Goal: Task Accomplishment & Management: Use online tool/utility

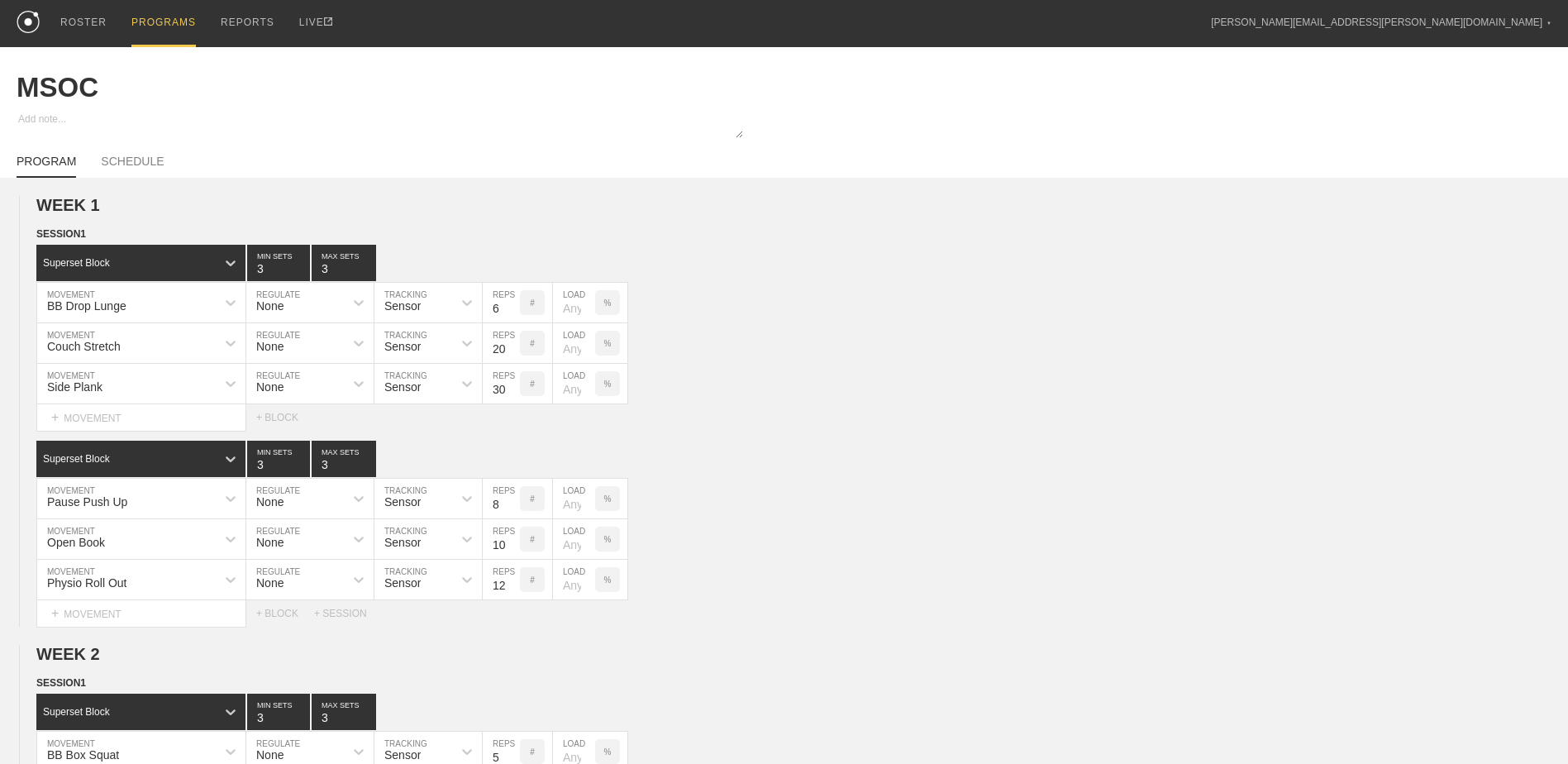
click at [161, 27] on div "PROGRAMS" at bounding box center [163, 24] width 64 height 48
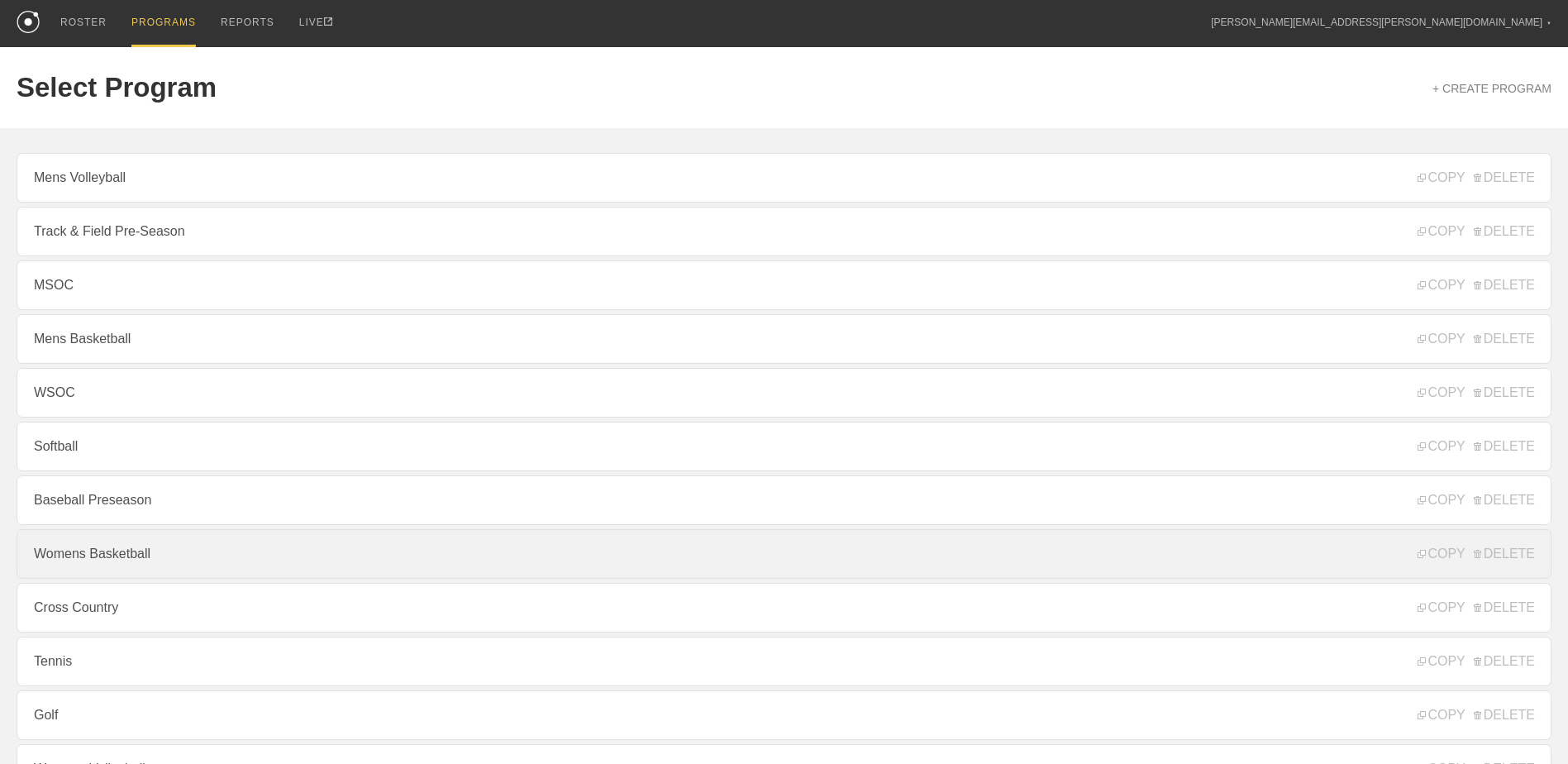
scroll to position [178, 0]
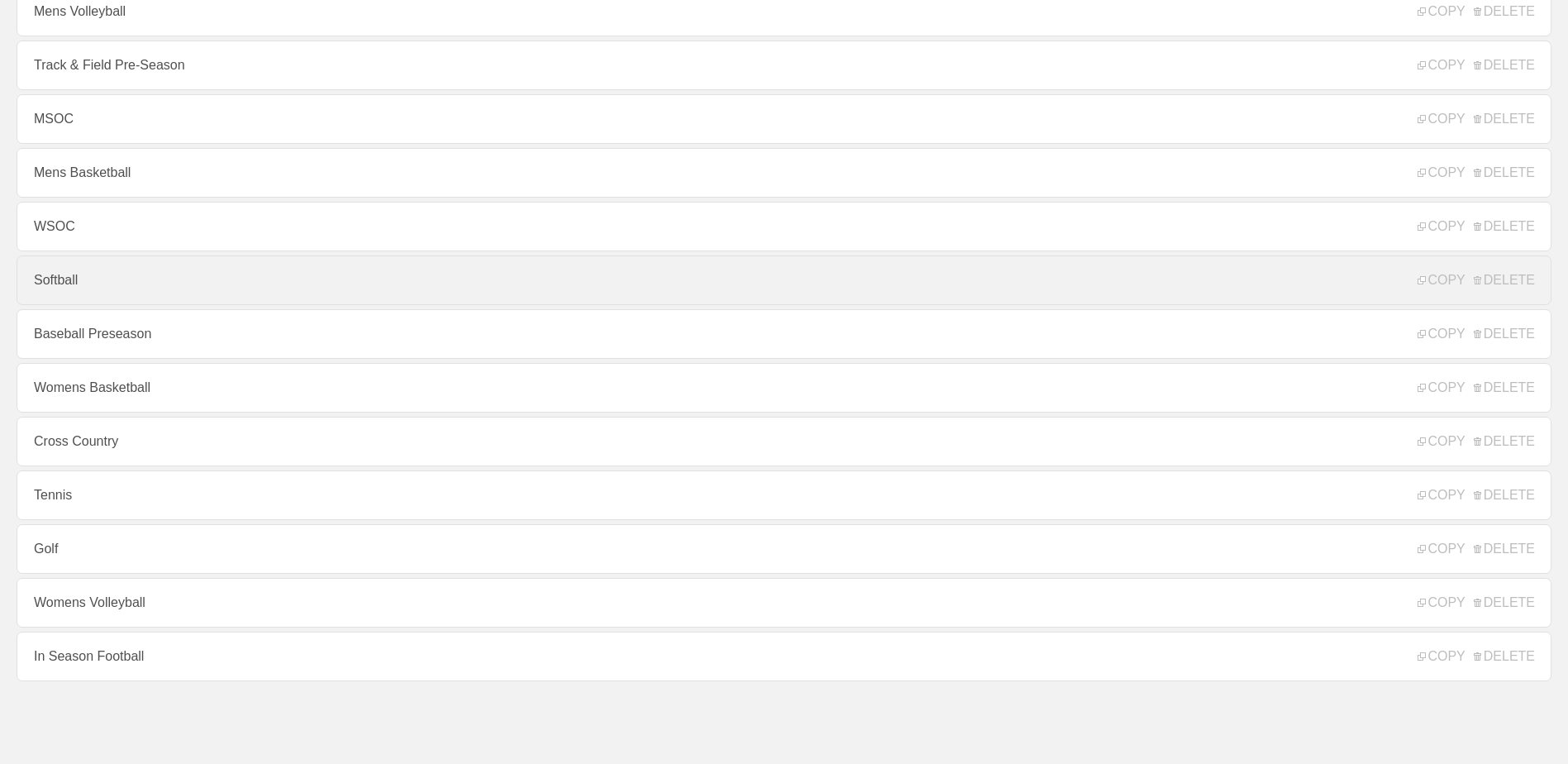
click at [136, 280] on link "Softball" at bounding box center [784, 280] width 1535 height 49
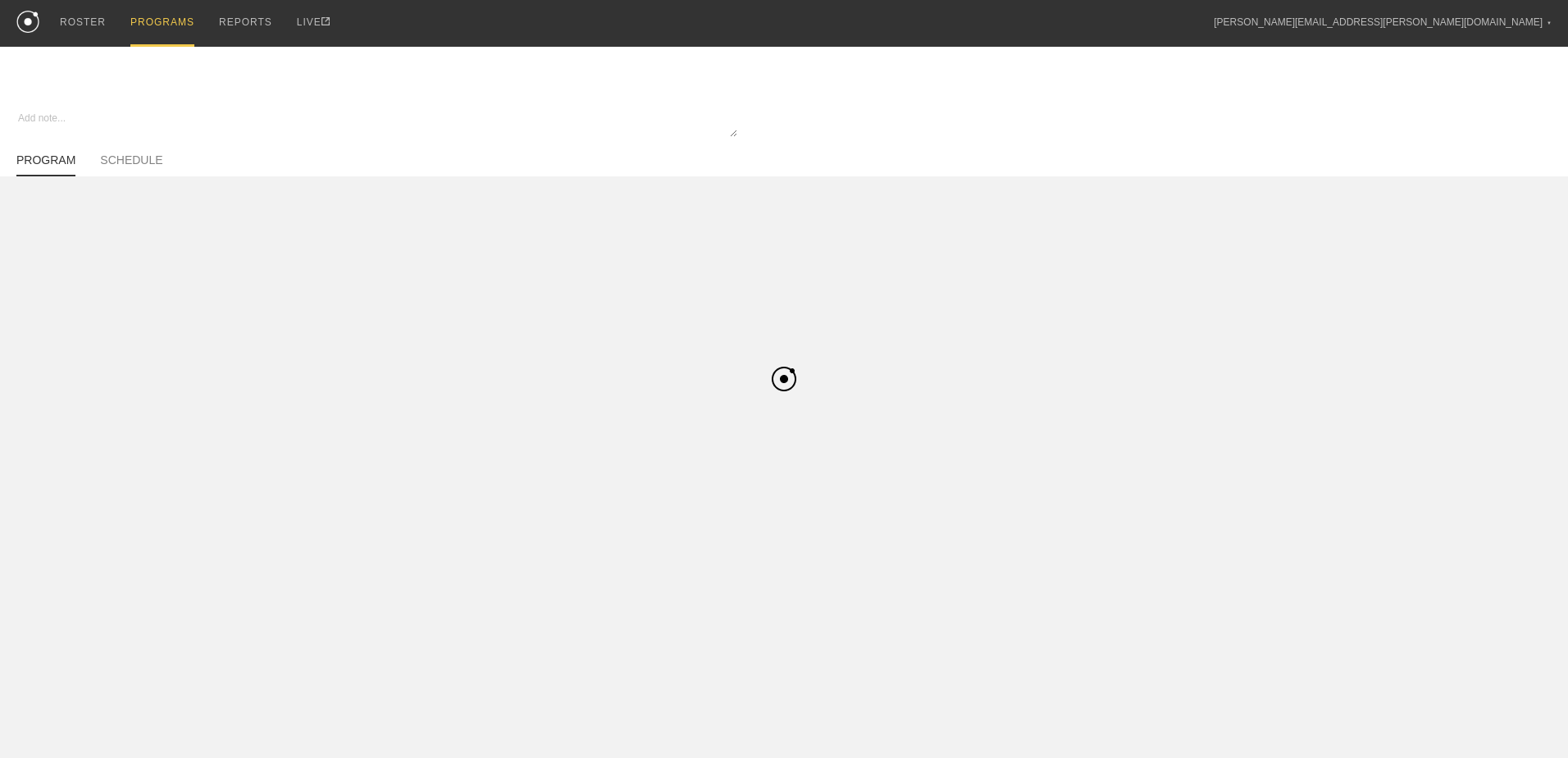
type textarea "x"
type input "Softball"
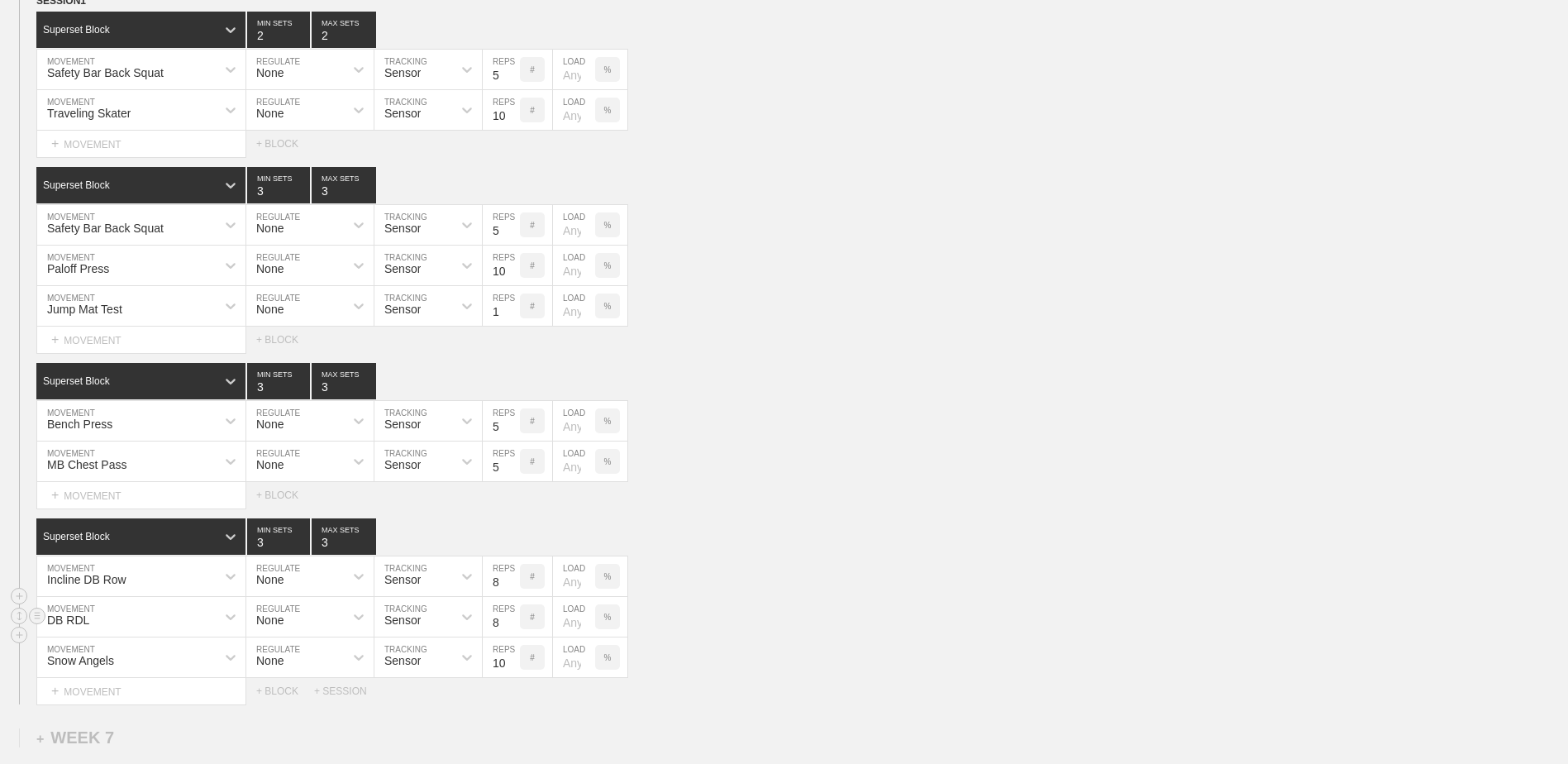
scroll to position [4289, 0]
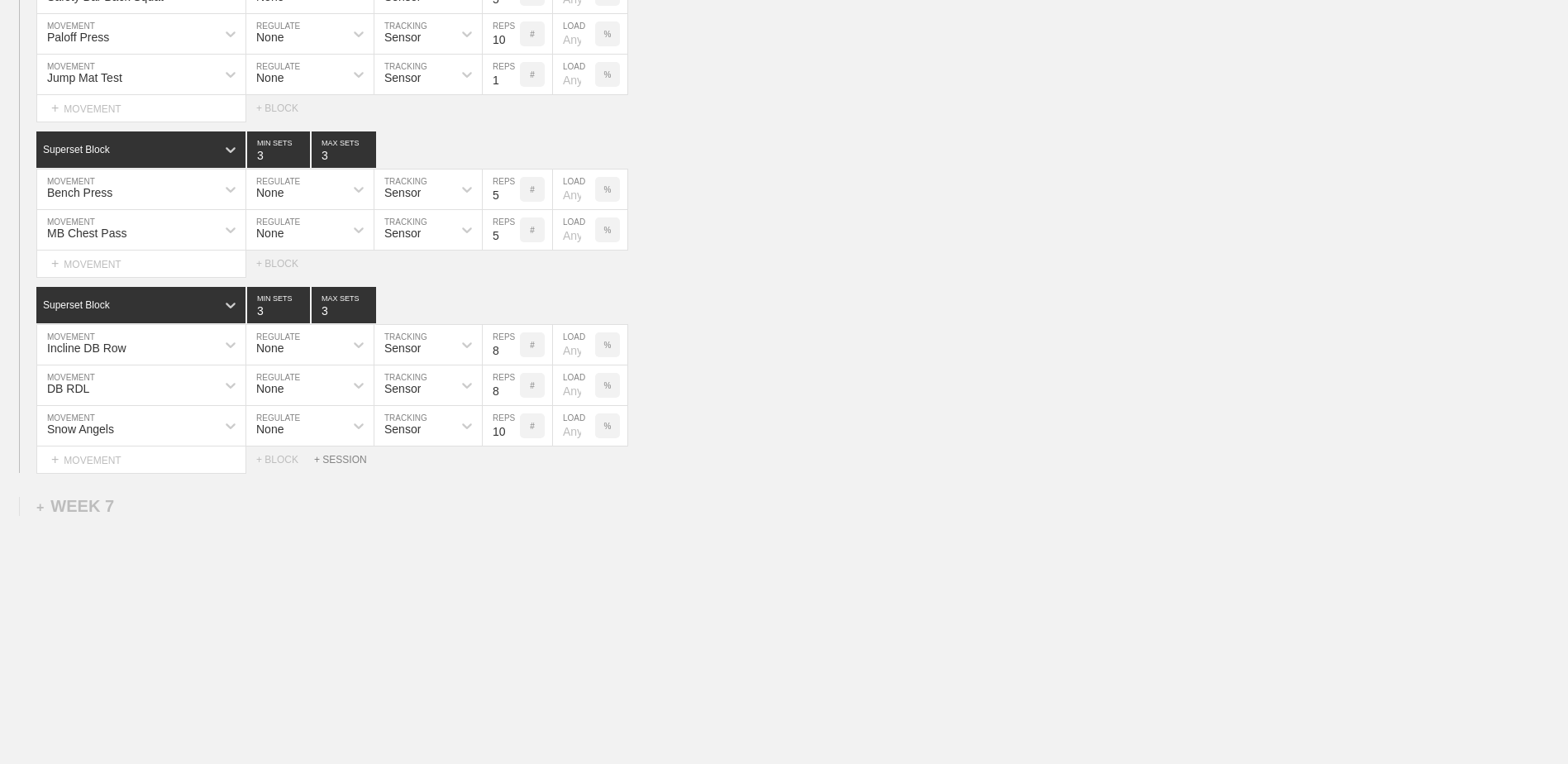
click at [339, 458] on div "+ SESSION" at bounding box center [347, 459] width 66 height 11
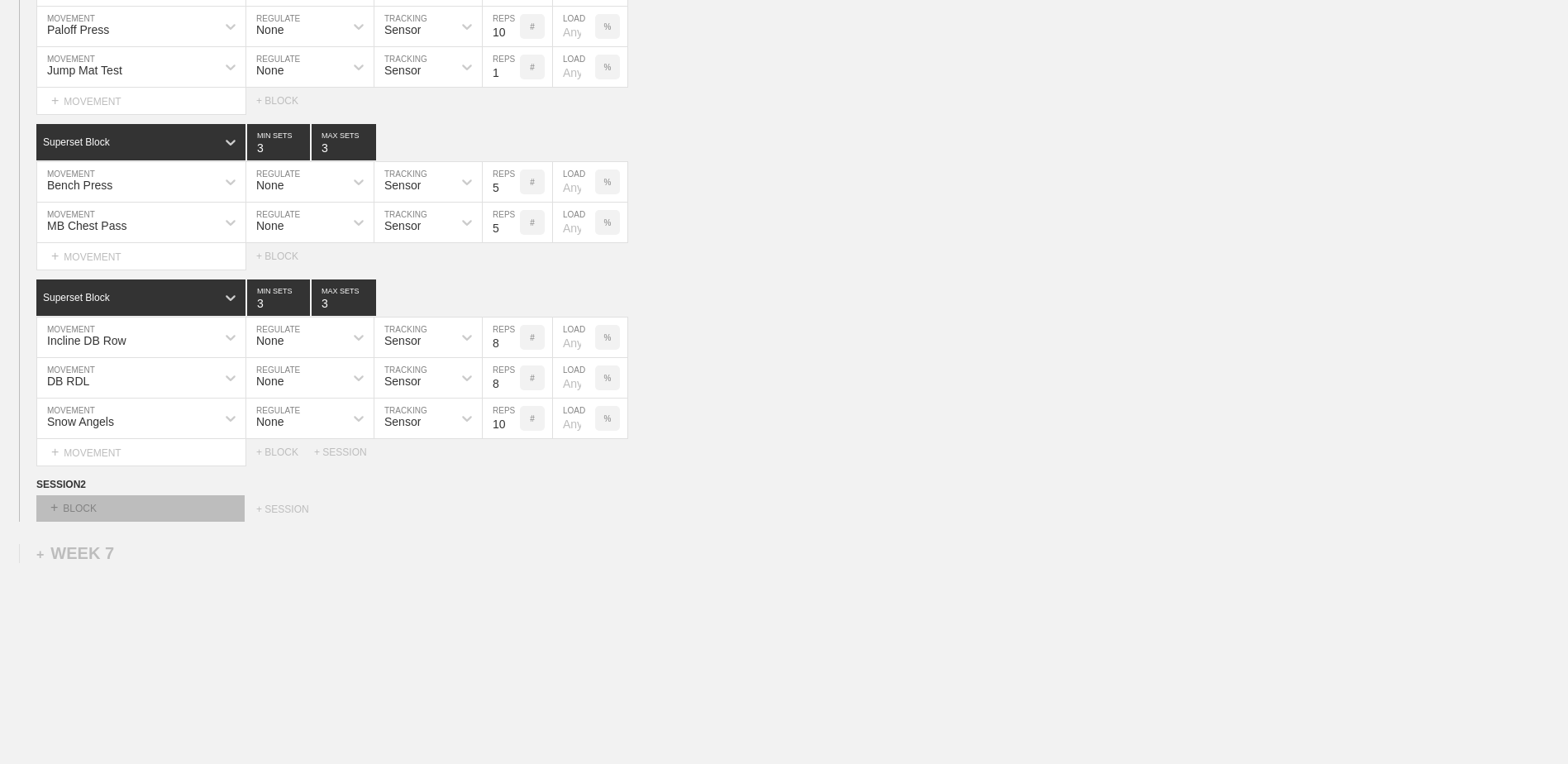
click at [182, 512] on div "+ BLOCK" at bounding box center [140, 509] width 209 height 26
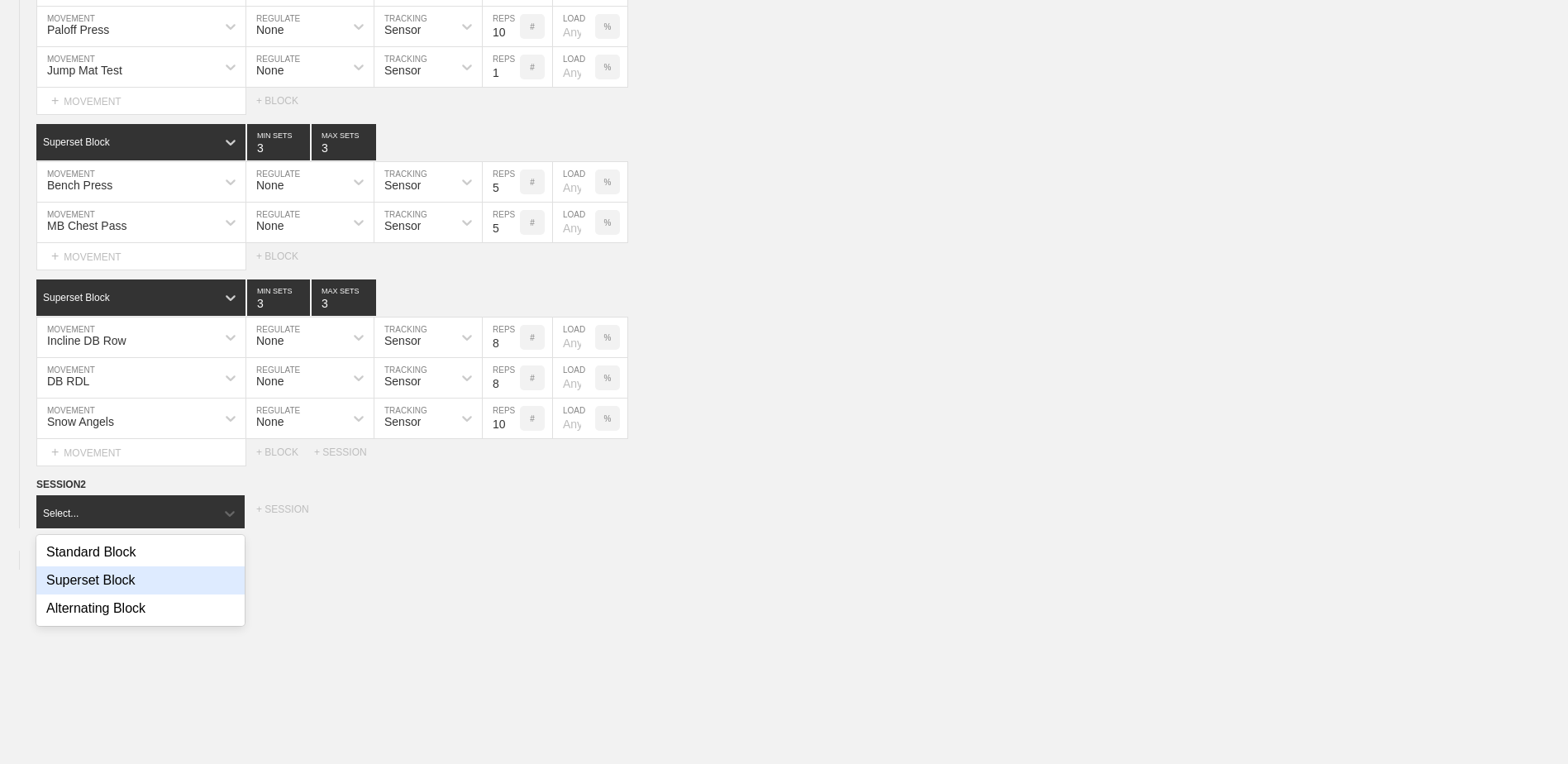
click at [174, 590] on div "Superset Block" at bounding box center [140, 580] width 209 height 28
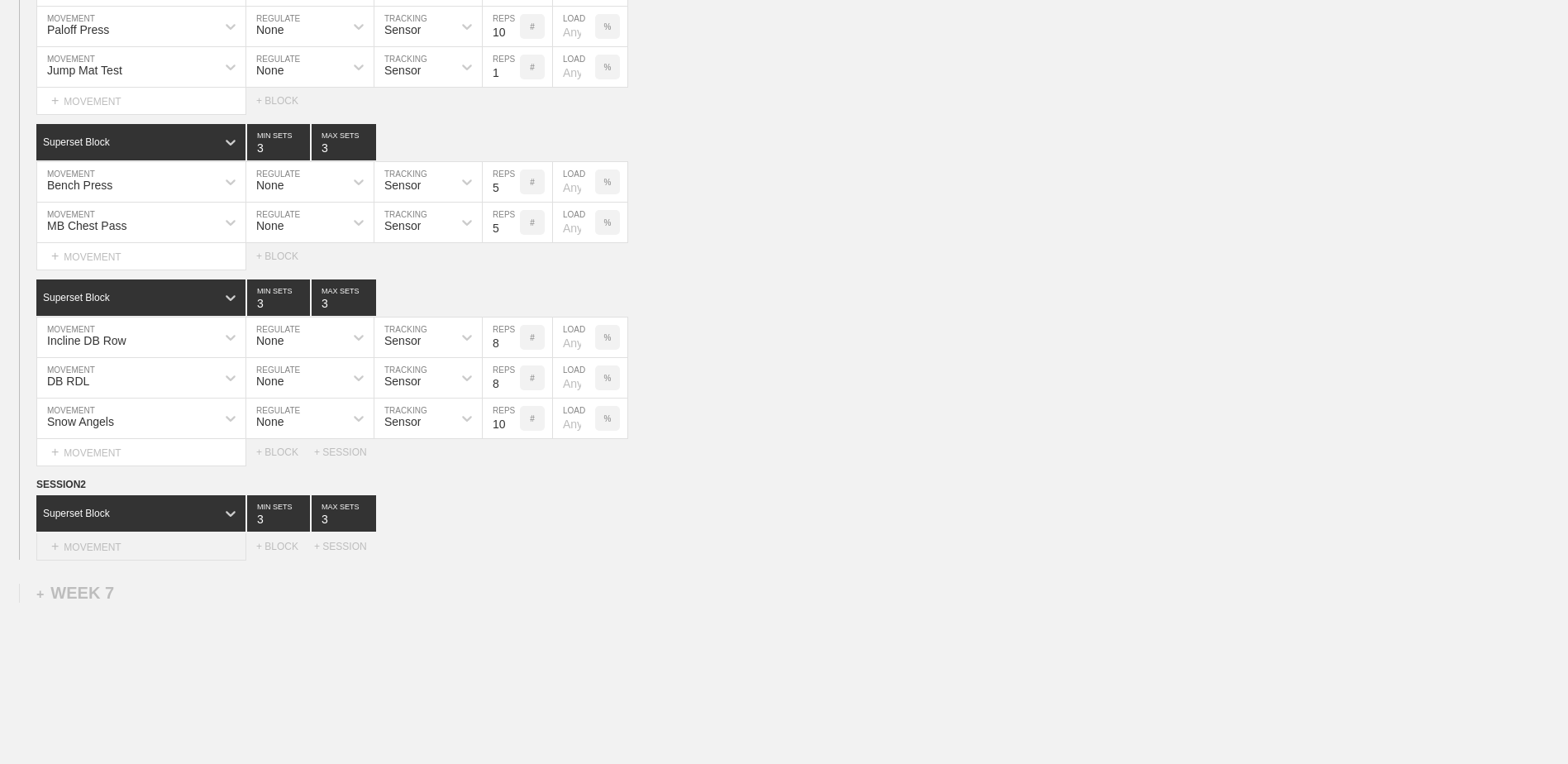
click at [150, 556] on div "+ MOVEMENT" at bounding box center [141, 547] width 210 height 27
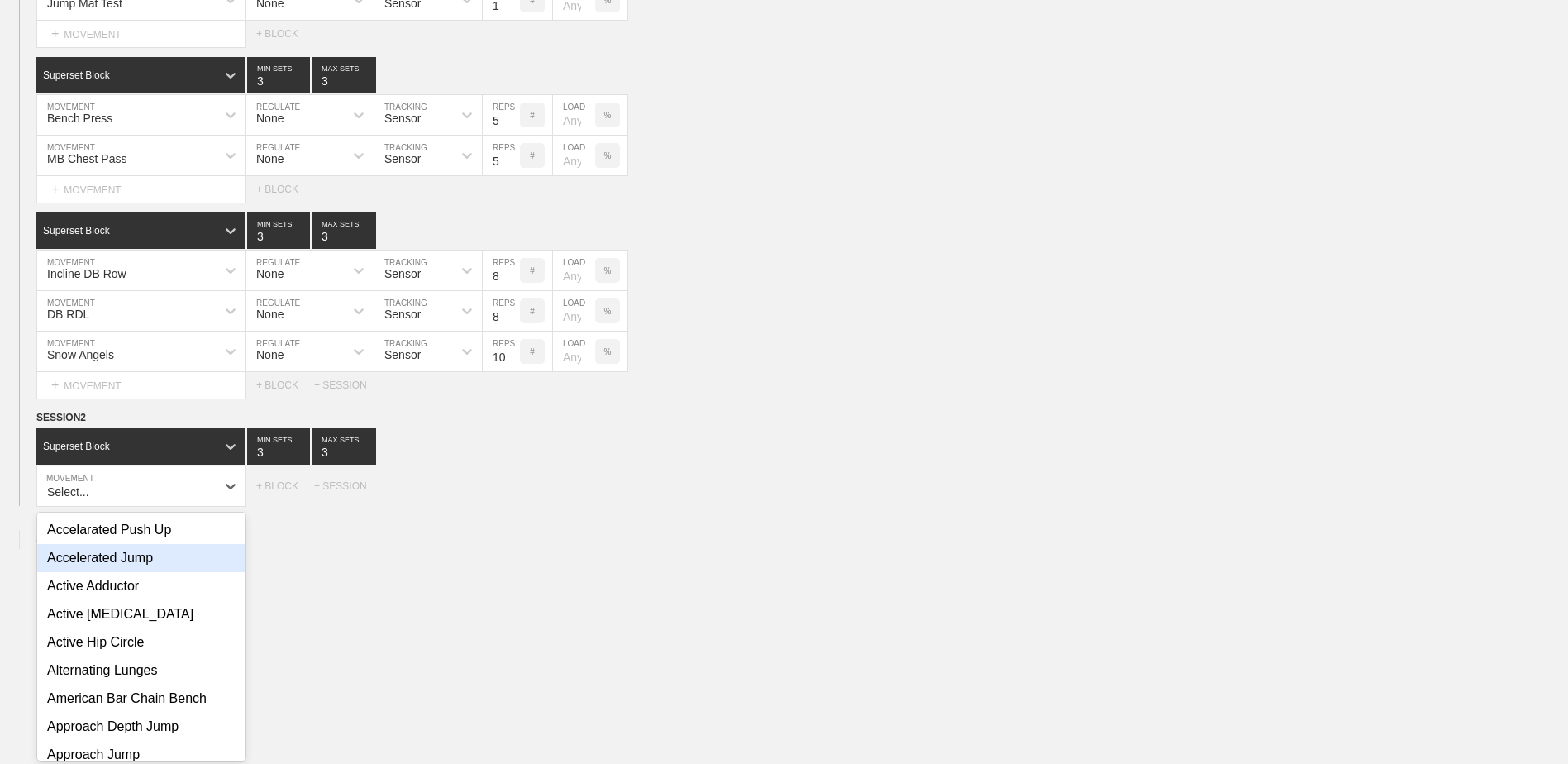
scroll to position [4366, 0]
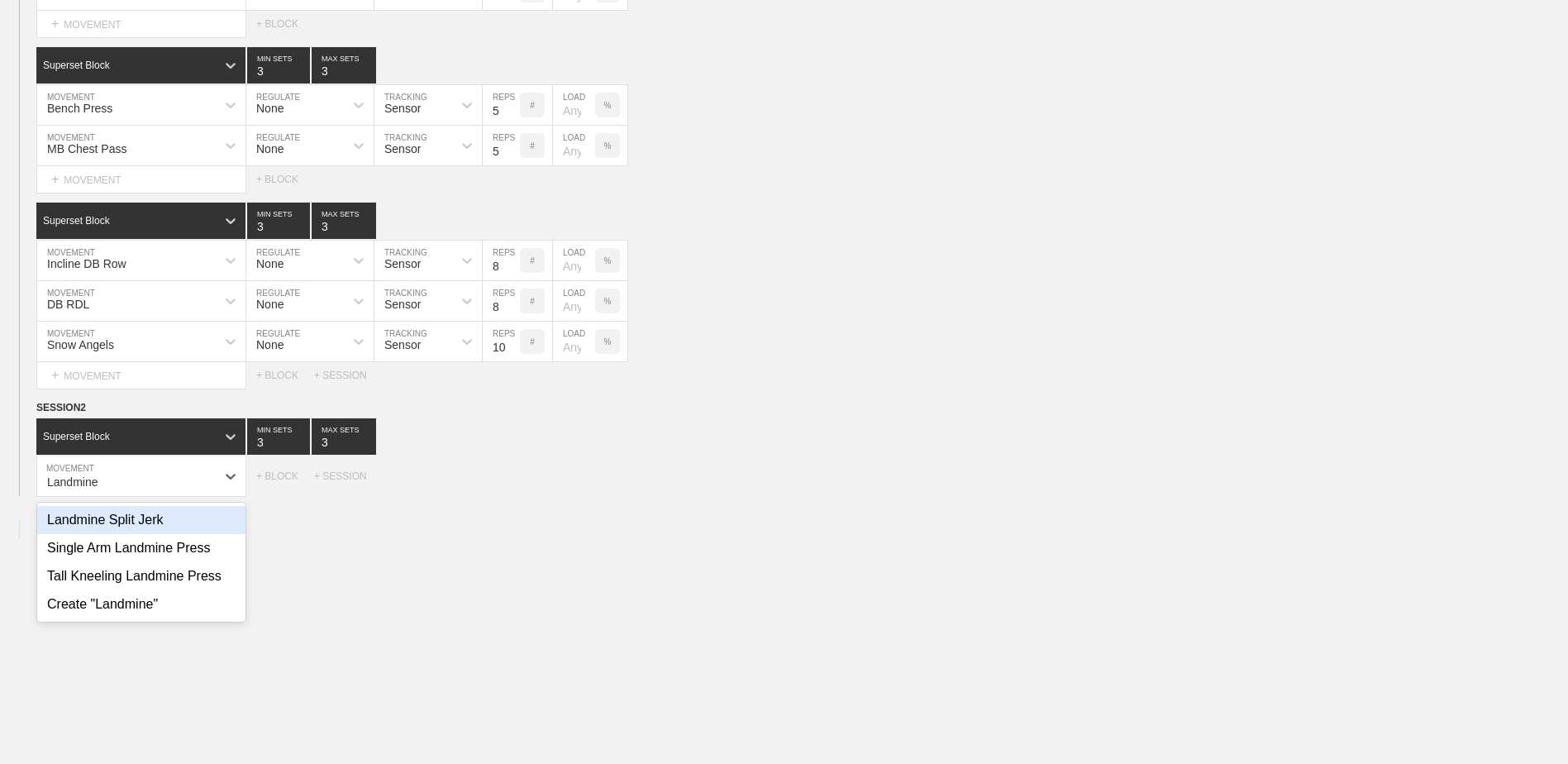
click at [144, 525] on div "Landmine Split Jerk" at bounding box center [141, 520] width 209 height 28
type input "Landmine"
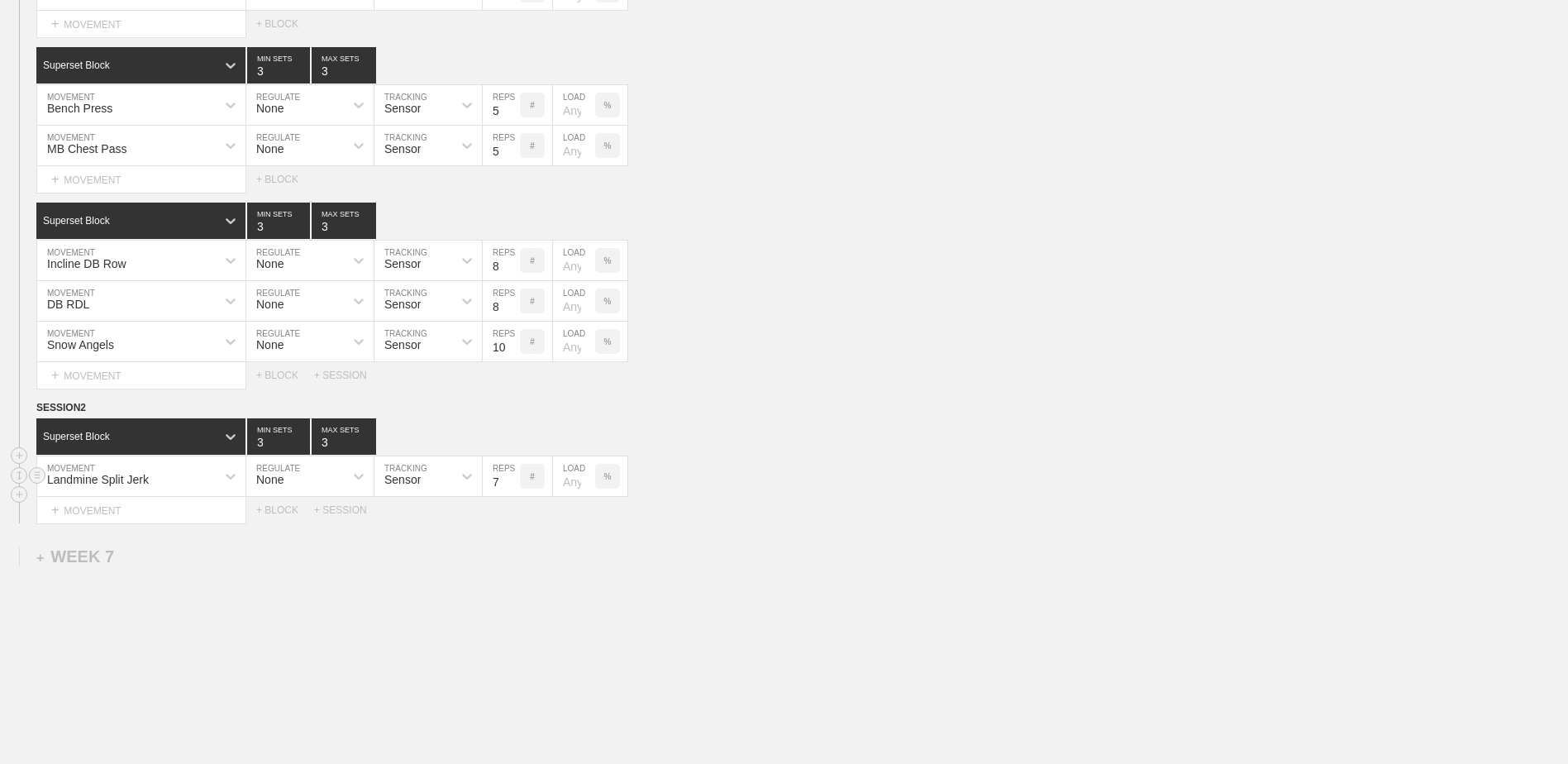
click at [511, 492] on input "7" at bounding box center [501, 475] width 37 height 40
click at [511, 492] on input "6" at bounding box center [501, 475] width 37 height 40
click at [511, 492] on input "5" at bounding box center [501, 475] width 37 height 40
click at [511, 492] on input "4" at bounding box center [501, 475] width 37 height 40
type input "3"
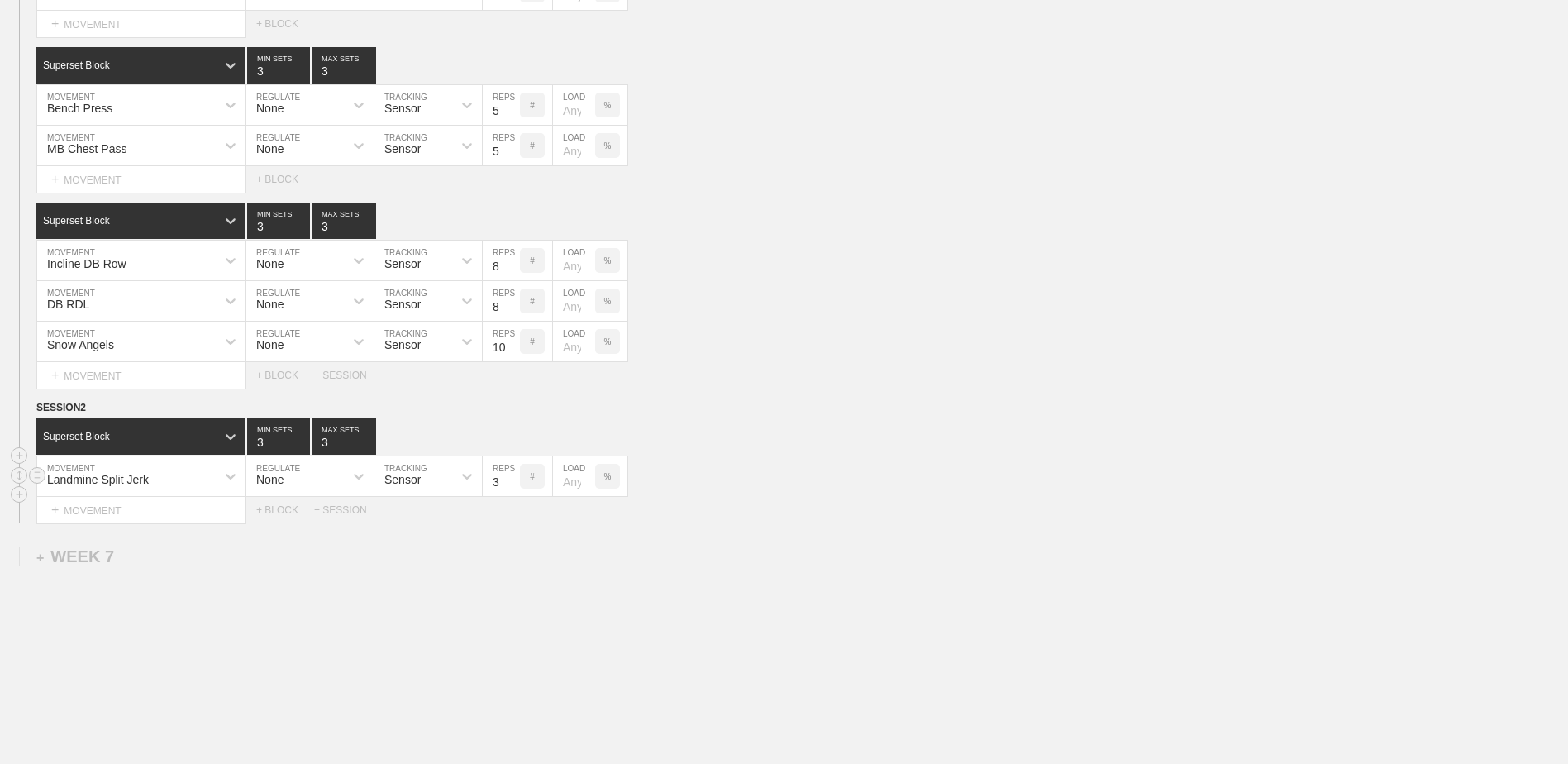
click at [511, 492] on input "3" at bounding box center [501, 475] width 37 height 40
click at [208, 520] on div "+ MOVEMENT" at bounding box center [141, 510] width 210 height 27
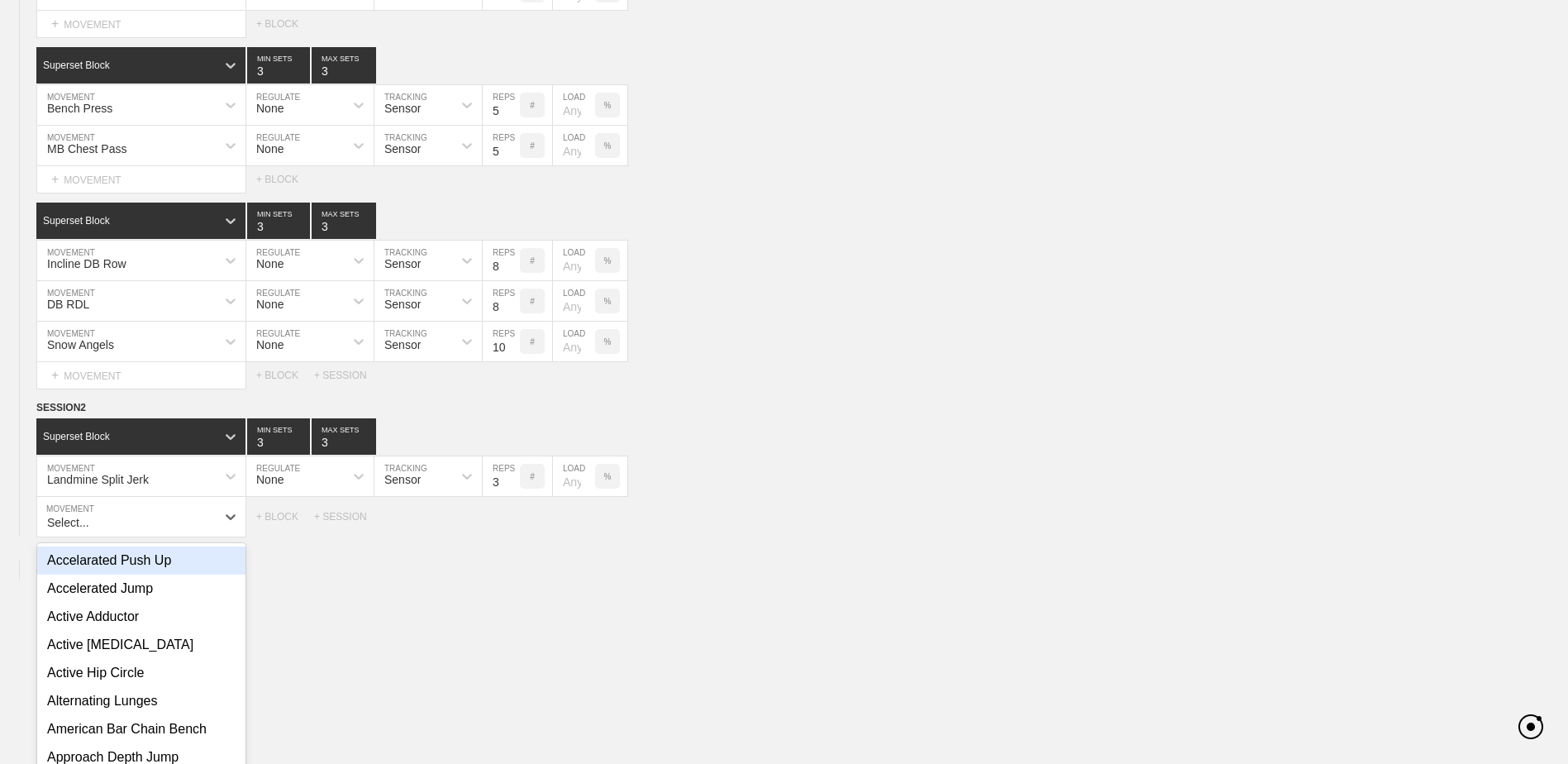
scroll to position [4406, 0]
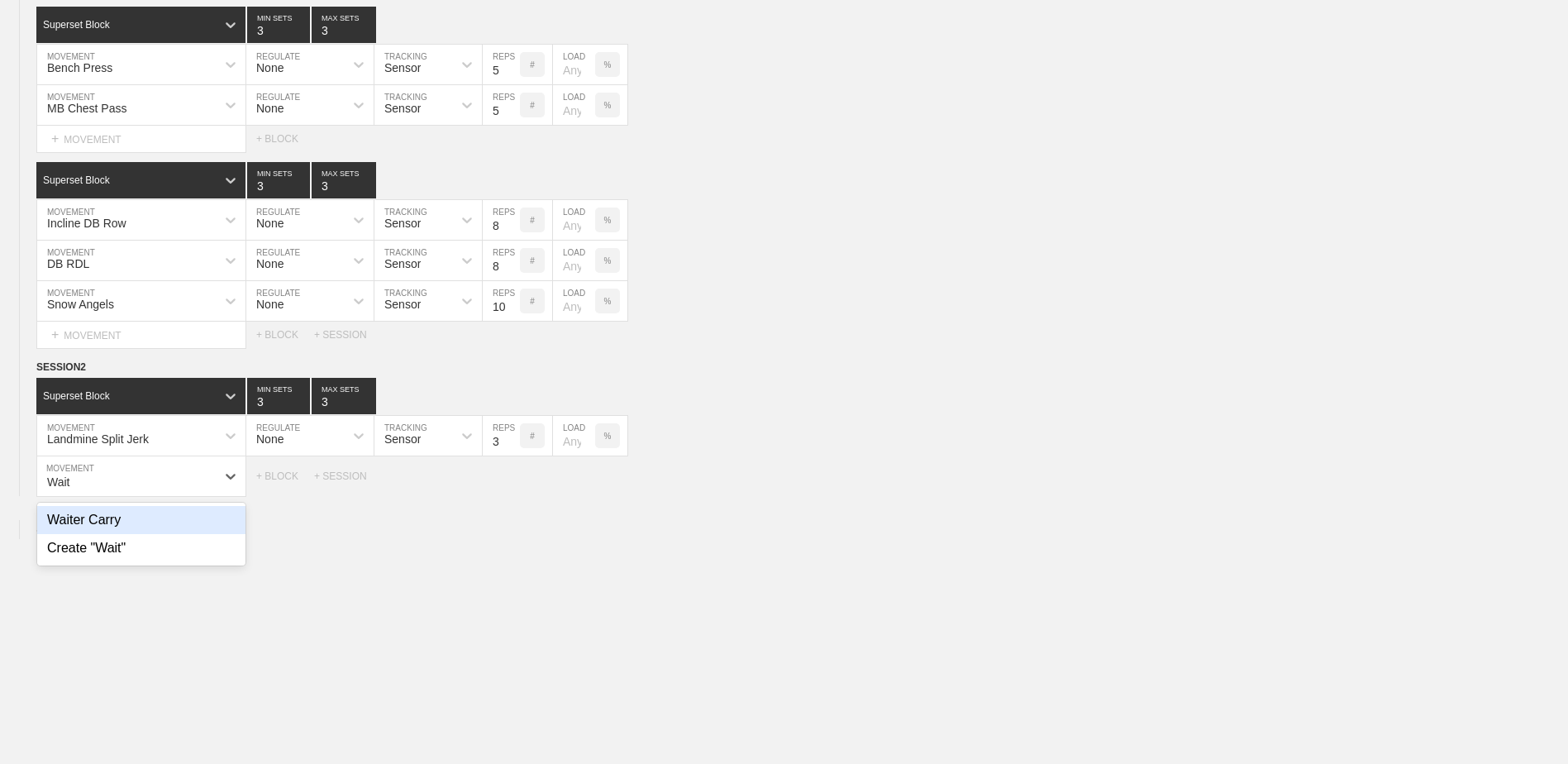
click at [208, 520] on div "Waiter Carry" at bounding box center [141, 520] width 209 height 28
type input "Wait"
click at [513, 492] on input "7" at bounding box center [501, 475] width 37 height 40
click at [513, 492] on input "6" at bounding box center [501, 475] width 37 height 40
click at [513, 492] on input "5" at bounding box center [501, 475] width 37 height 40
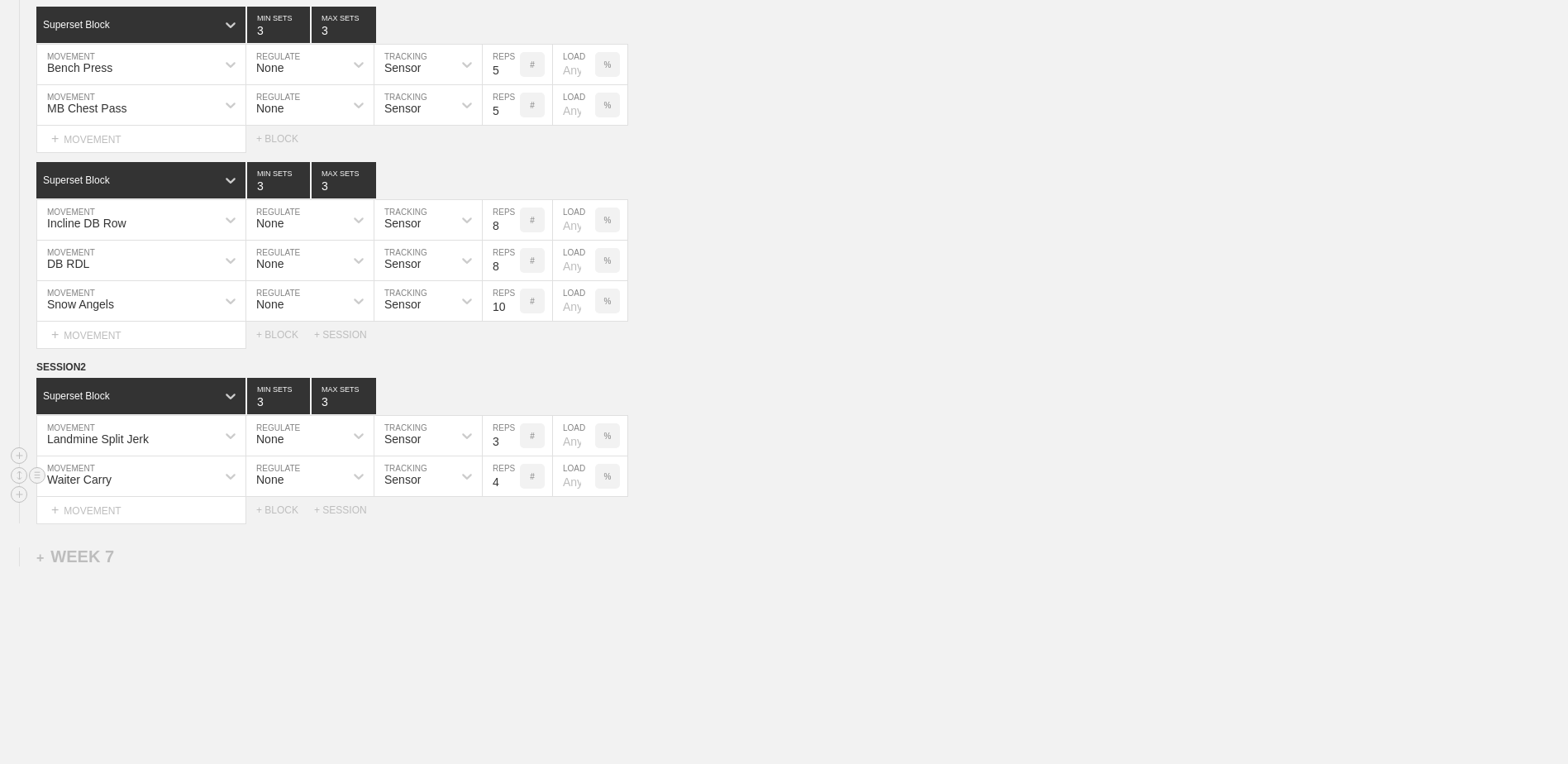
click at [513, 492] on input "4" at bounding box center [501, 475] width 37 height 40
click at [513, 492] on input "3" at bounding box center [501, 475] width 37 height 40
click at [513, 492] on input "2" at bounding box center [501, 475] width 37 height 40
type input "1"
click at [513, 492] on input "1" at bounding box center [501, 475] width 37 height 40
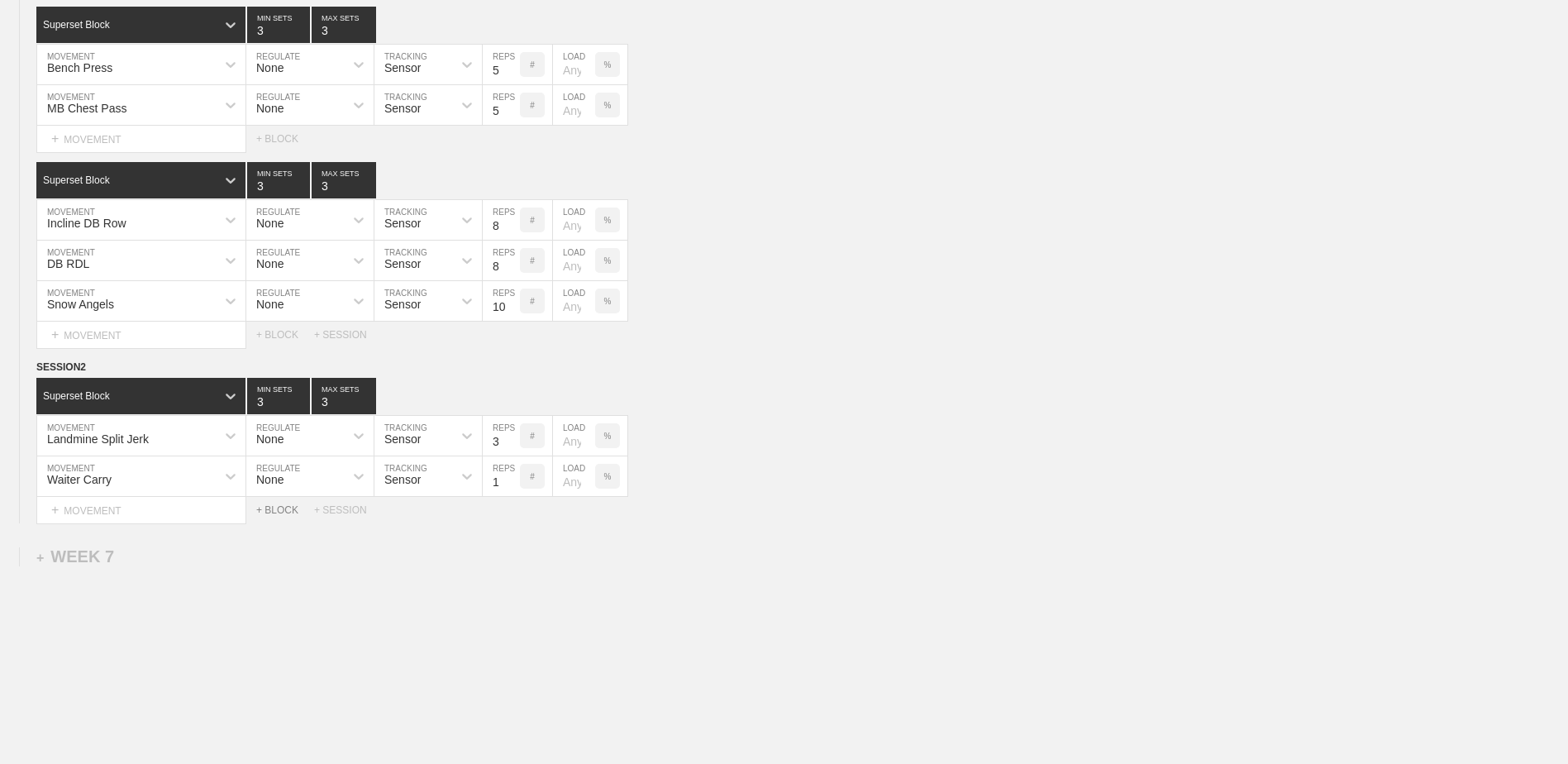
click at [289, 515] on div "+ BLOCK" at bounding box center [285, 510] width 58 height 11
click at [205, 559] on div "Standard Block" at bounding box center [126, 551] width 180 height 15
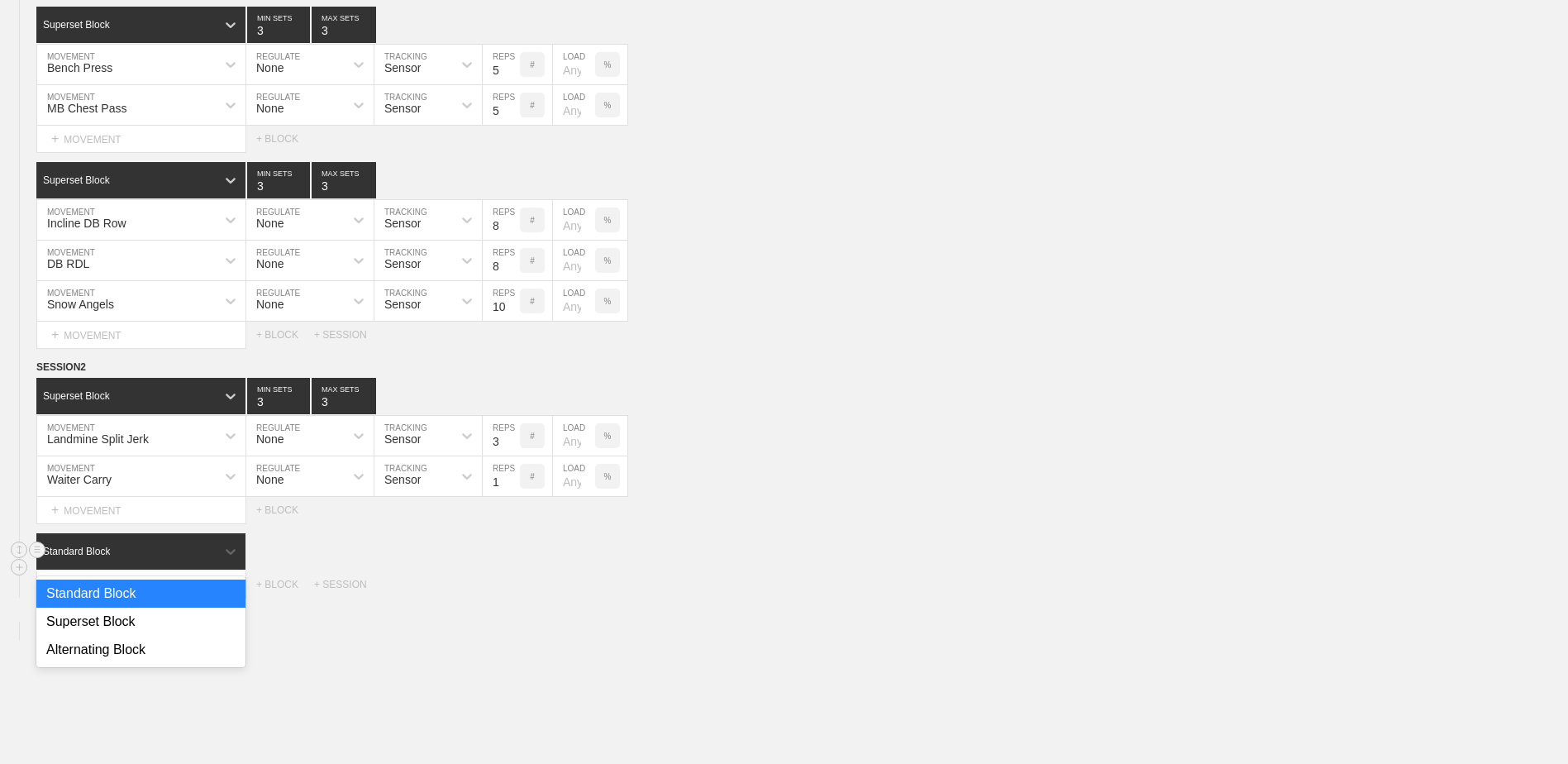
click at [205, 559] on div "Standard Block" at bounding box center [126, 551] width 180 height 15
click at [191, 625] on div "Superset Block" at bounding box center [141, 621] width 210 height 28
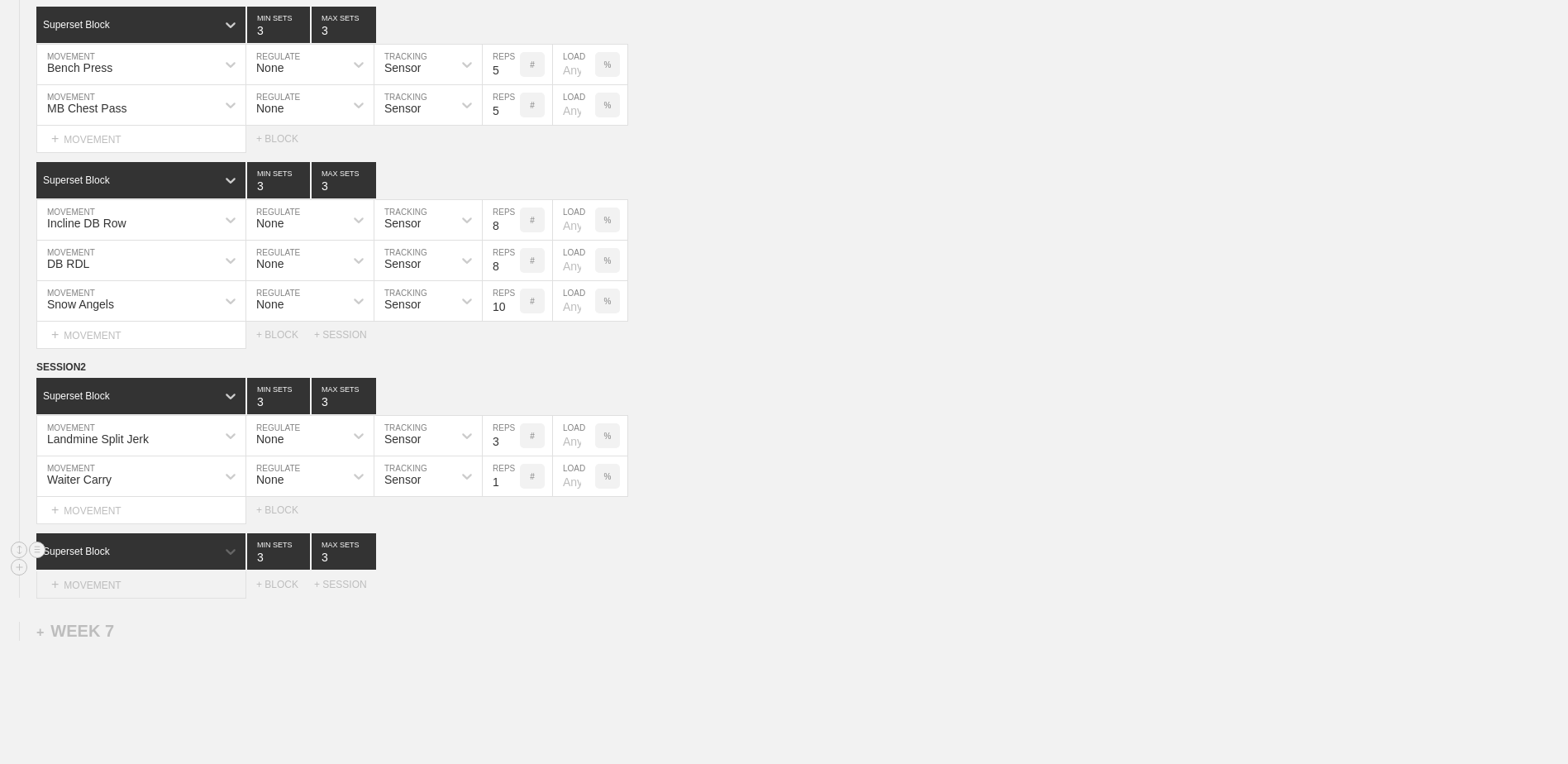
click at [182, 591] on div "+ MOVEMENT" at bounding box center [141, 584] width 210 height 27
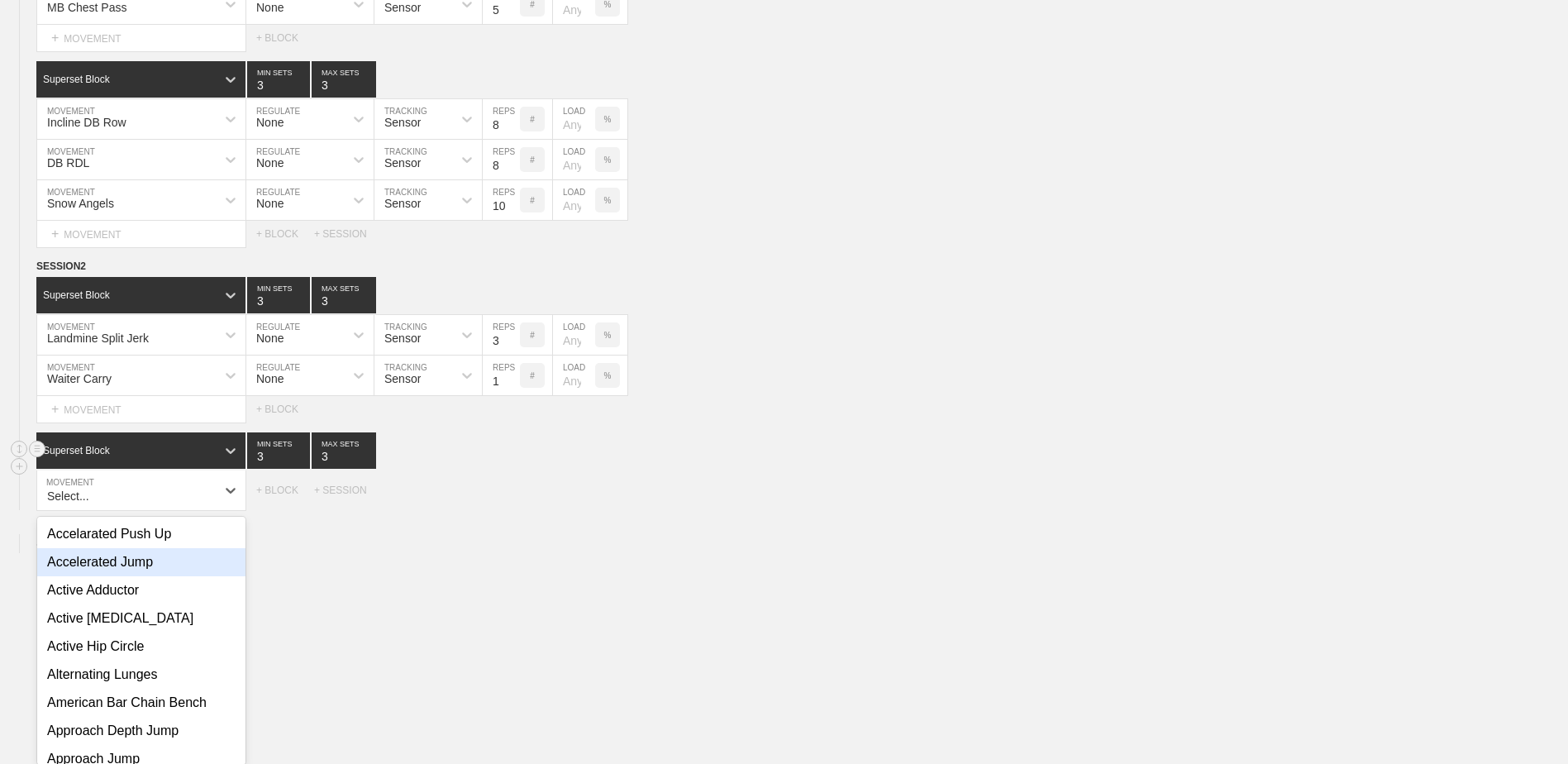
scroll to position [4522, 0]
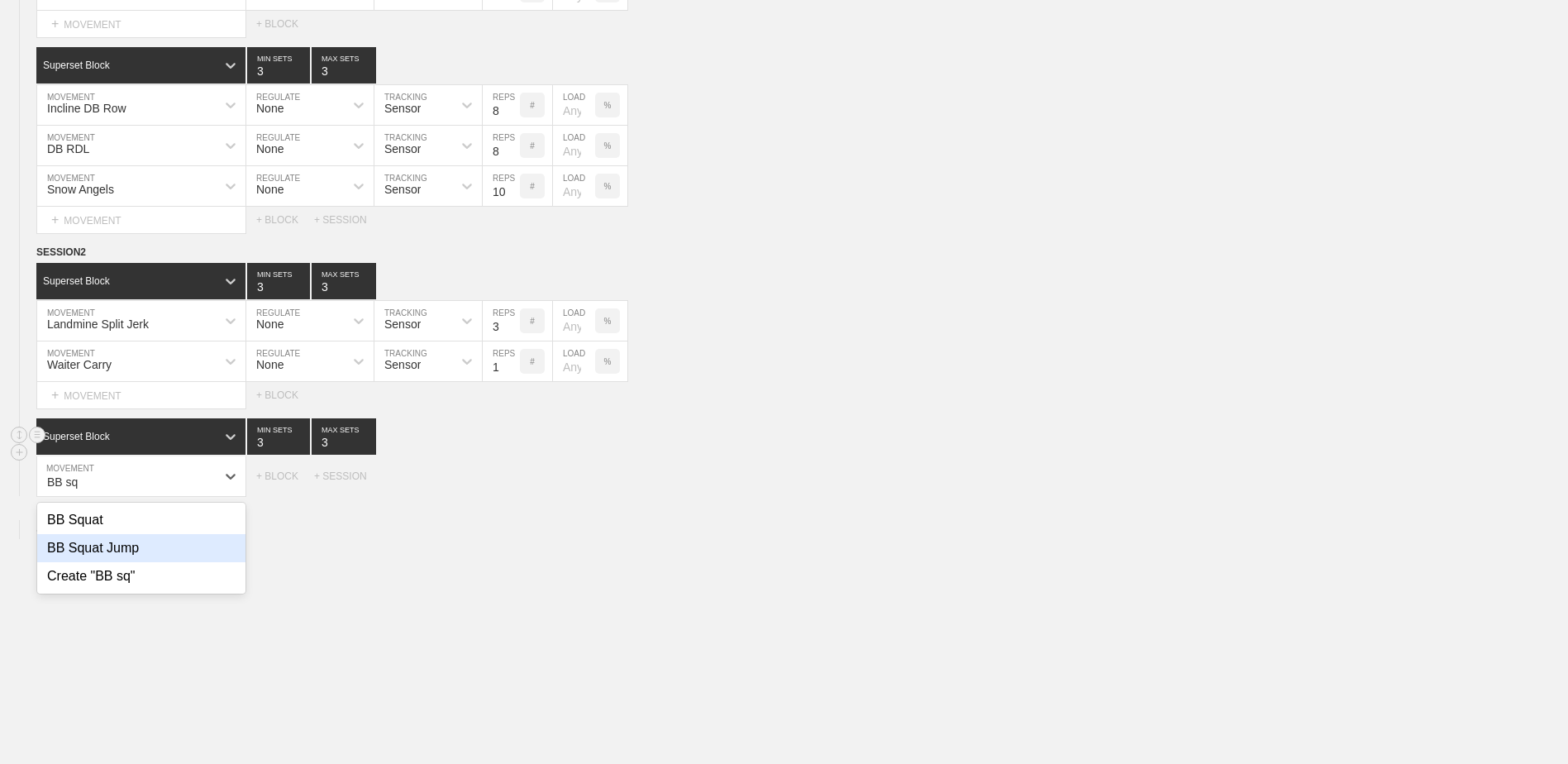
click at [166, 557] on div "BB Squat Jump" at bounding box center [141, 548] width 209 height 28
type input "BB sq"
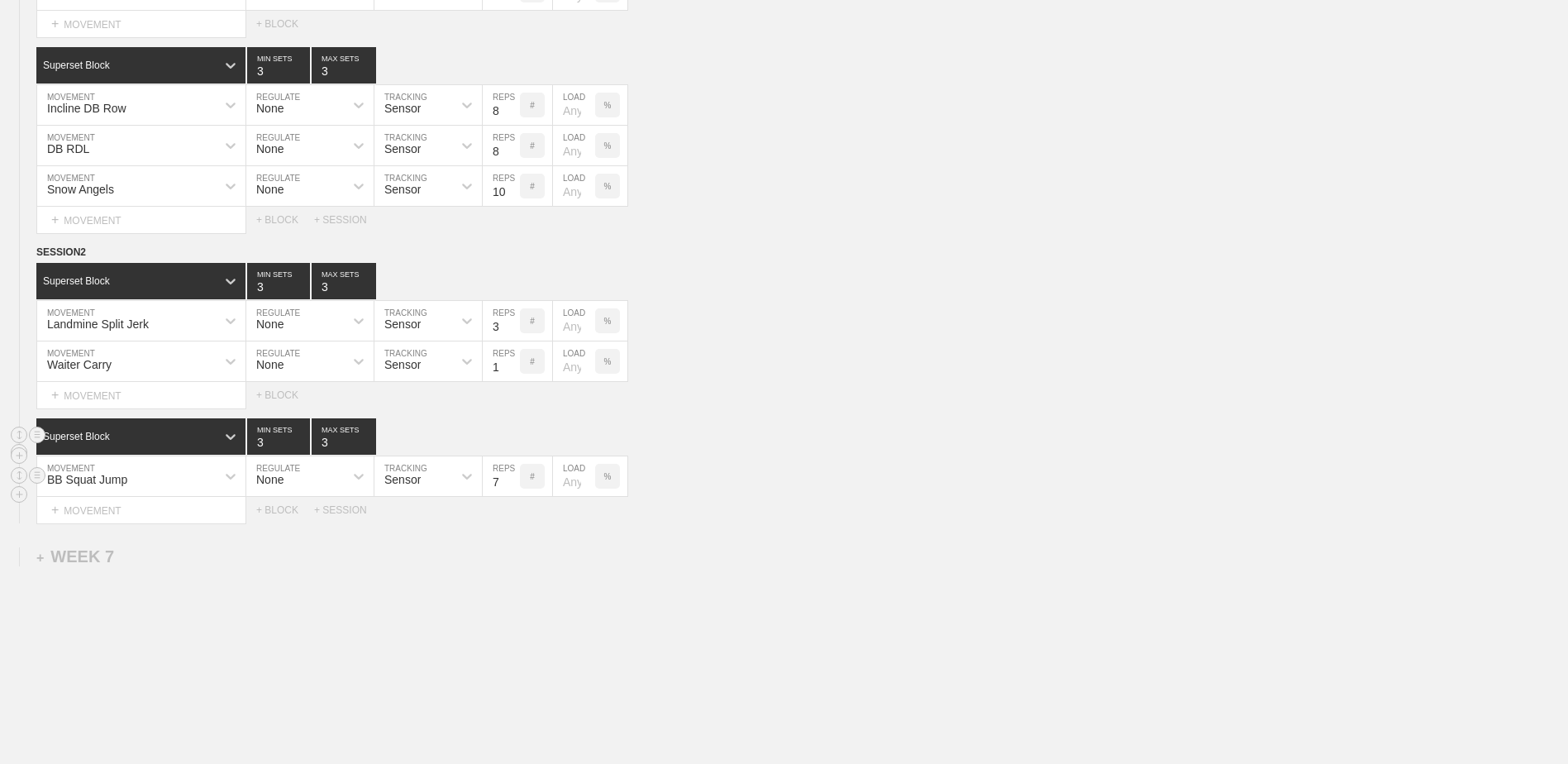
click at [512, 490] on input "7" at bounding box center [501, 475] width 37 height 40
click at [512, 490] on input "6" at bounding box center [501, 475] width 37 height 40
click at [512, 490] on input "5" at bounding box center [501, 475] width 37 height 40
click at [512, 490] on input "4" at bounding box center [501, 475] width 37 height 40
type input "3"
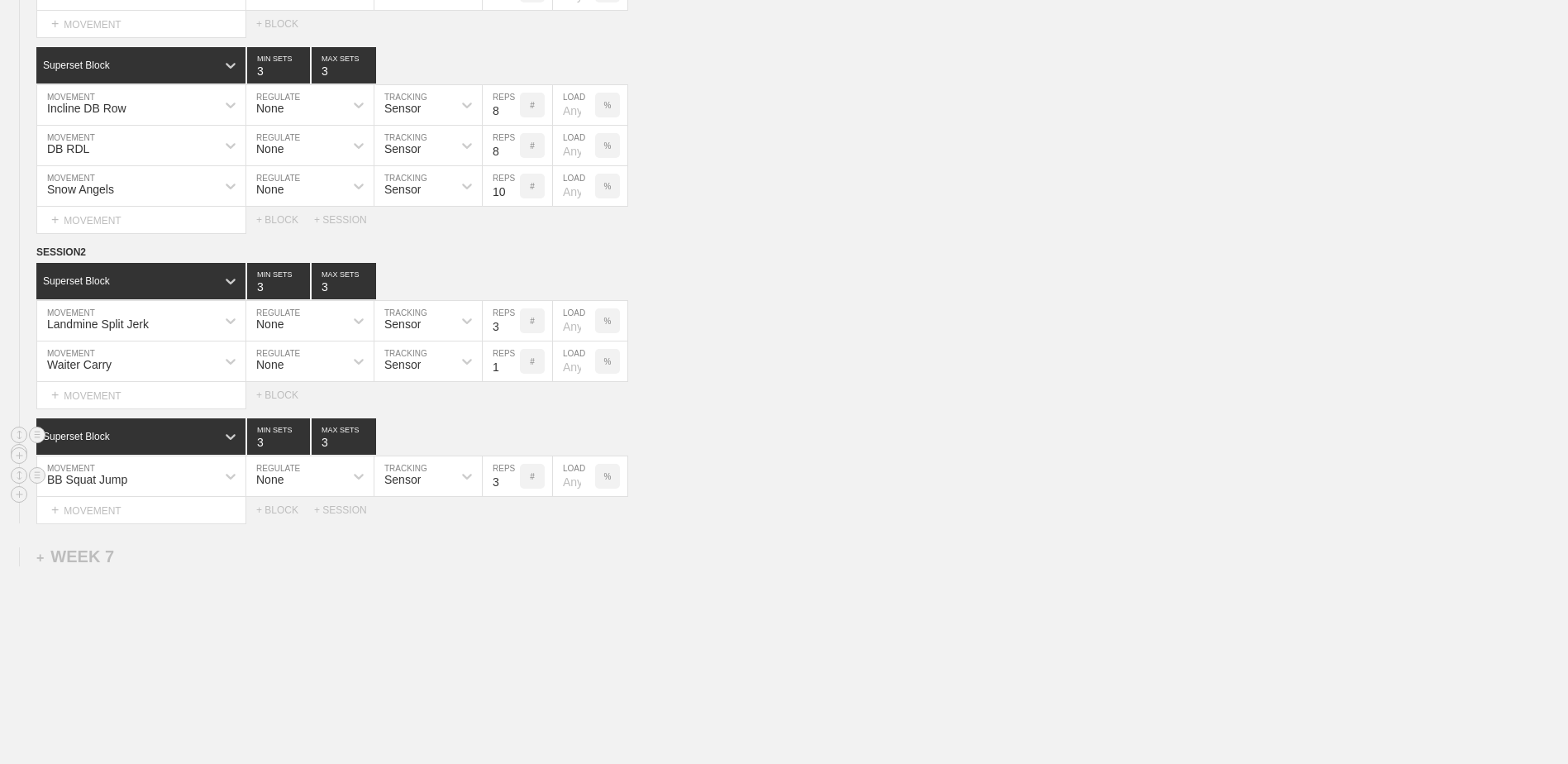
click at [512, 490] on input "3" at bounding box center [501, 475] width 37 height 40
click at [189, 507] on div "+ MOVEMENT" at bounding box center [141, 510] width 210 height 27
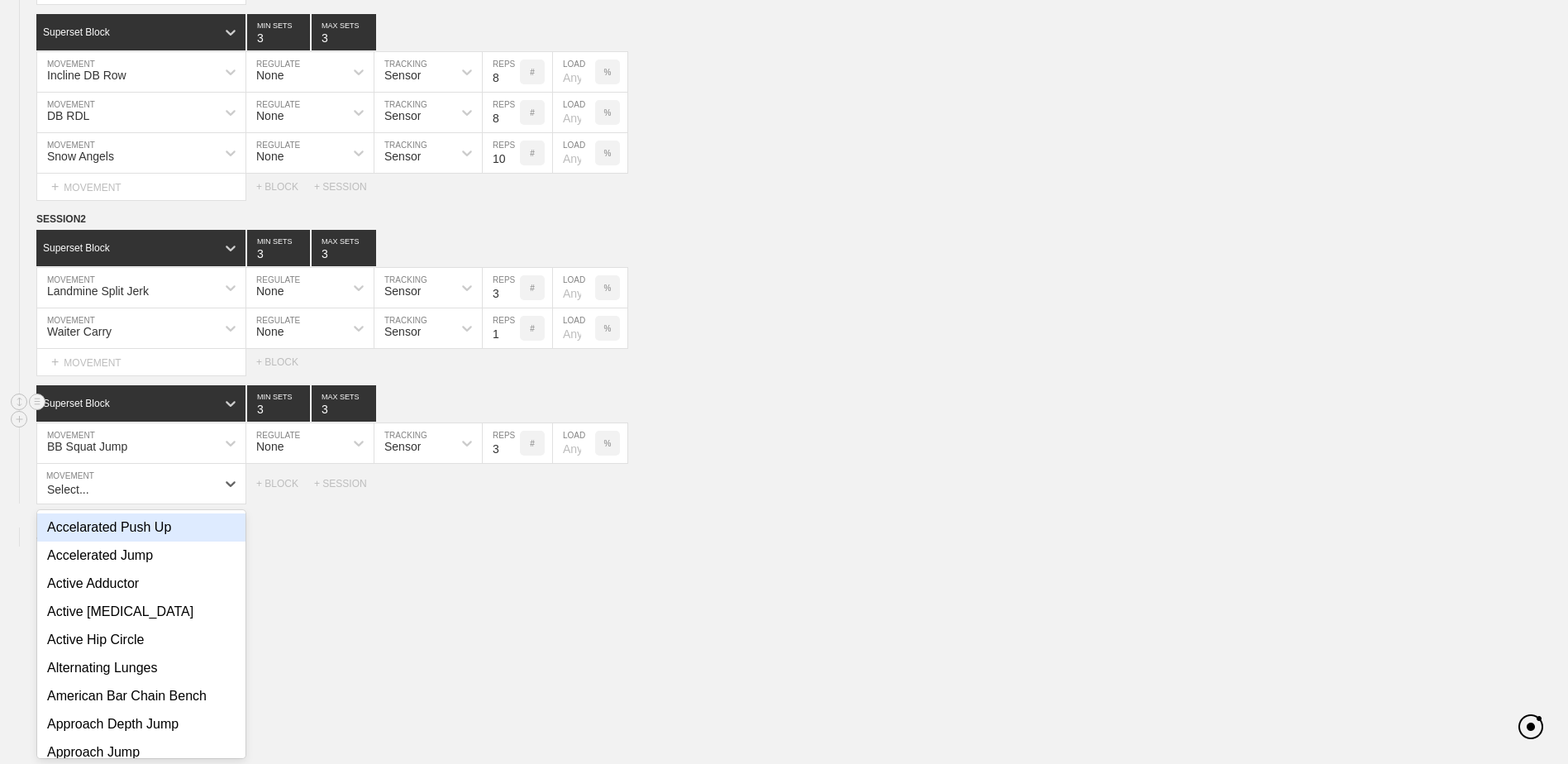
scroll to position [4562, 0]
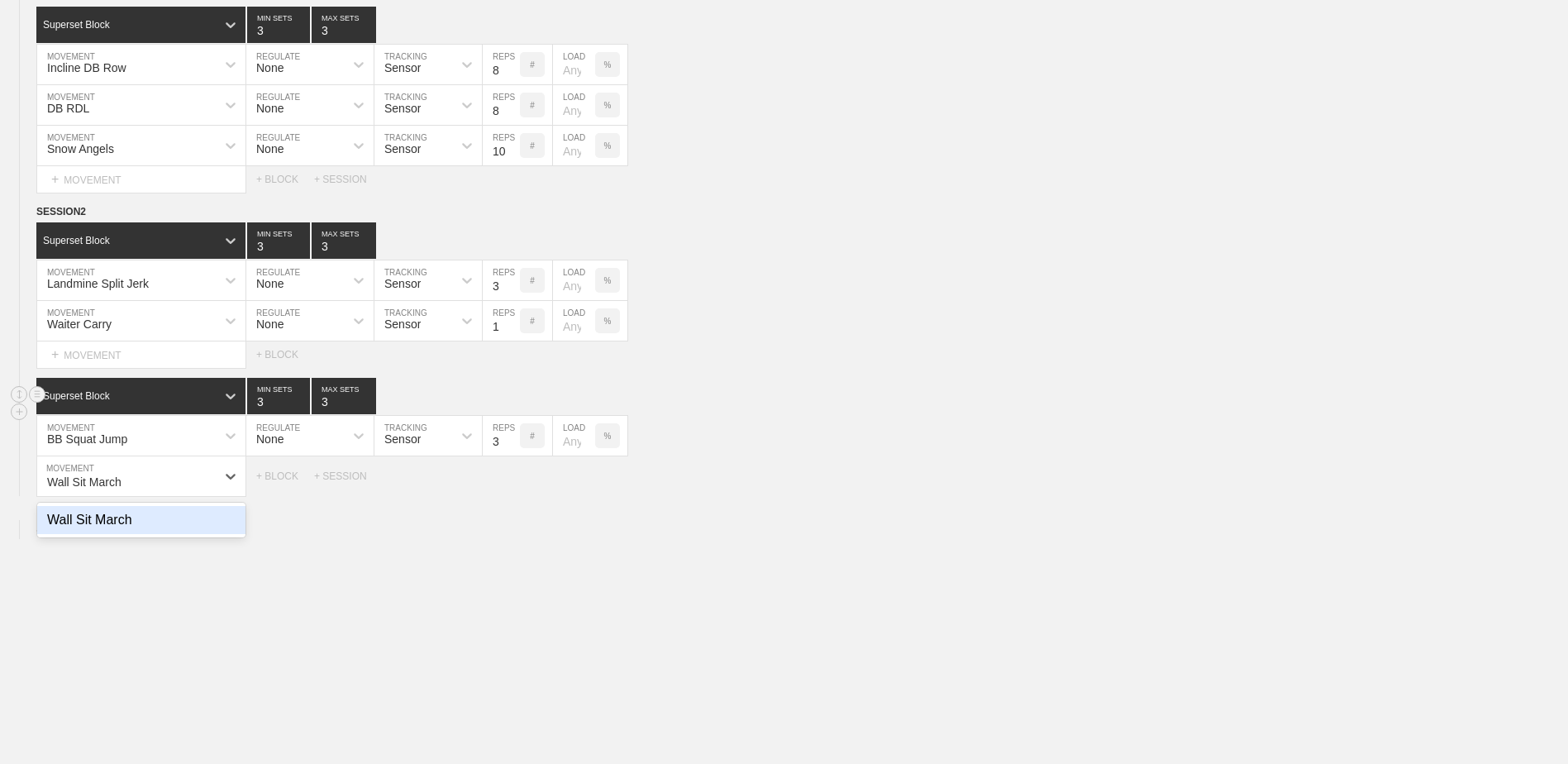
type input "Wall Sit March"
click at [210, 483] on div "+ MOVEMENT" at bounding box center [141, 469] width 210 height 27
click at [197, 556] on div "Wall Sit March" at bounding box center [141, 548] width 209 height 28
type input "wall si"
click at [513, 487] on input "9" at bounding box center [501, 475] width 37 height 40
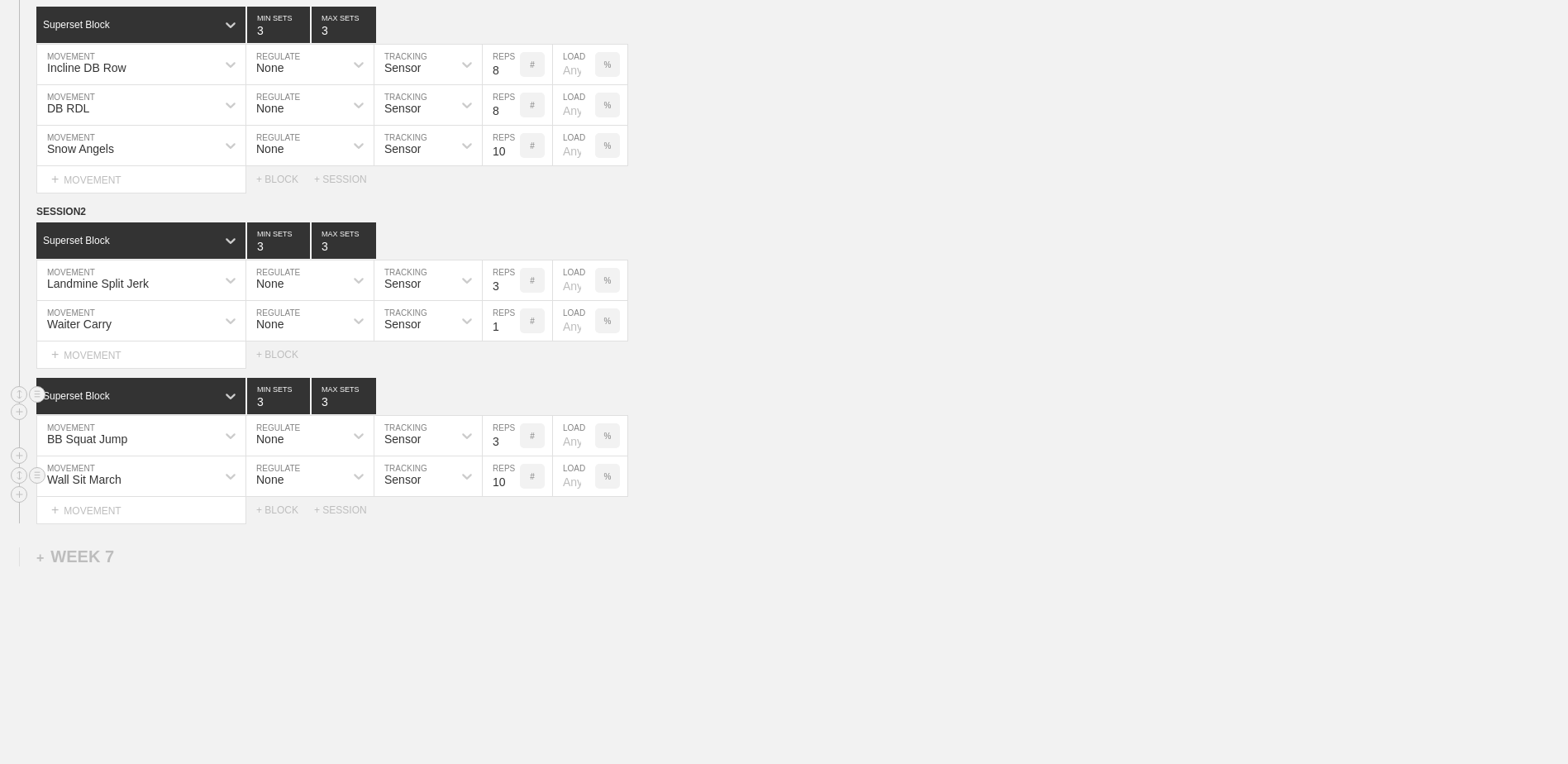
click at [513, 487] on input "10" at bounding box center [501, 475] width 37 height 40
click at [513, 487] on input "11" at bounding box center [501, 475] width 37 height 40
click at [513, 487] on input "12" at bounding box center [501, 475] width 37 height 40
click at [513, 487] on input "13" at bounding box center [501, 475] width 37 height 40
click at [513, 487] on input "14" at bounding box center [501, 475] width 37 height 40
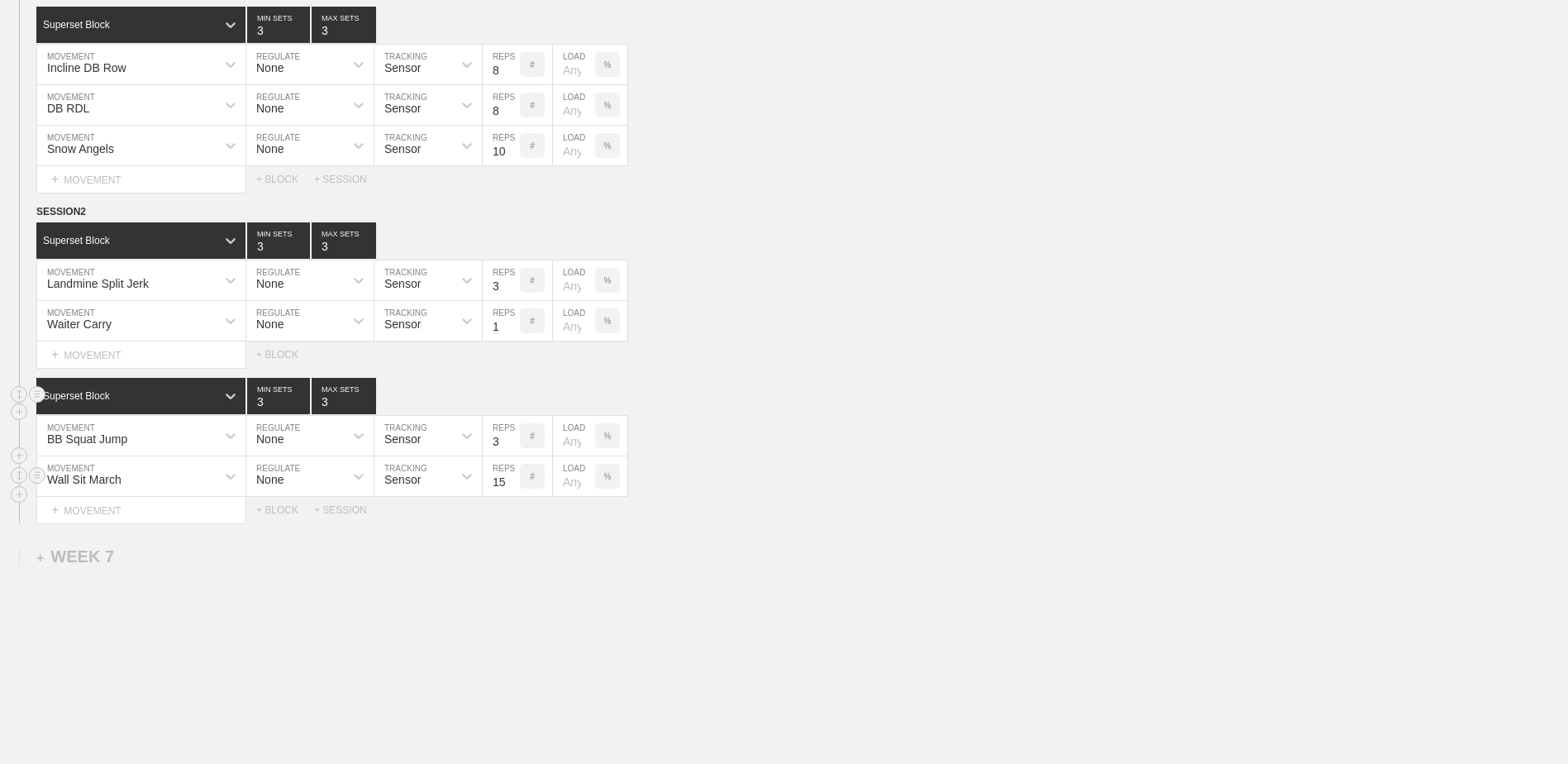
click at [513, 487] on input "15" at bounding box center [501, 475] width 37 height 40
click at [513, 487] on input "16" at bounding box center [501, 475] width 37 height 40
click at [513, 487] on input "17" at bounding box center [501, 475] width 37 height 40
click at [513, 487] on input "18" at bounding box center [501, 475] width 37 height 40
click at [513, 487] on input "19" at bounding box center [501, 475] width 37 height 40
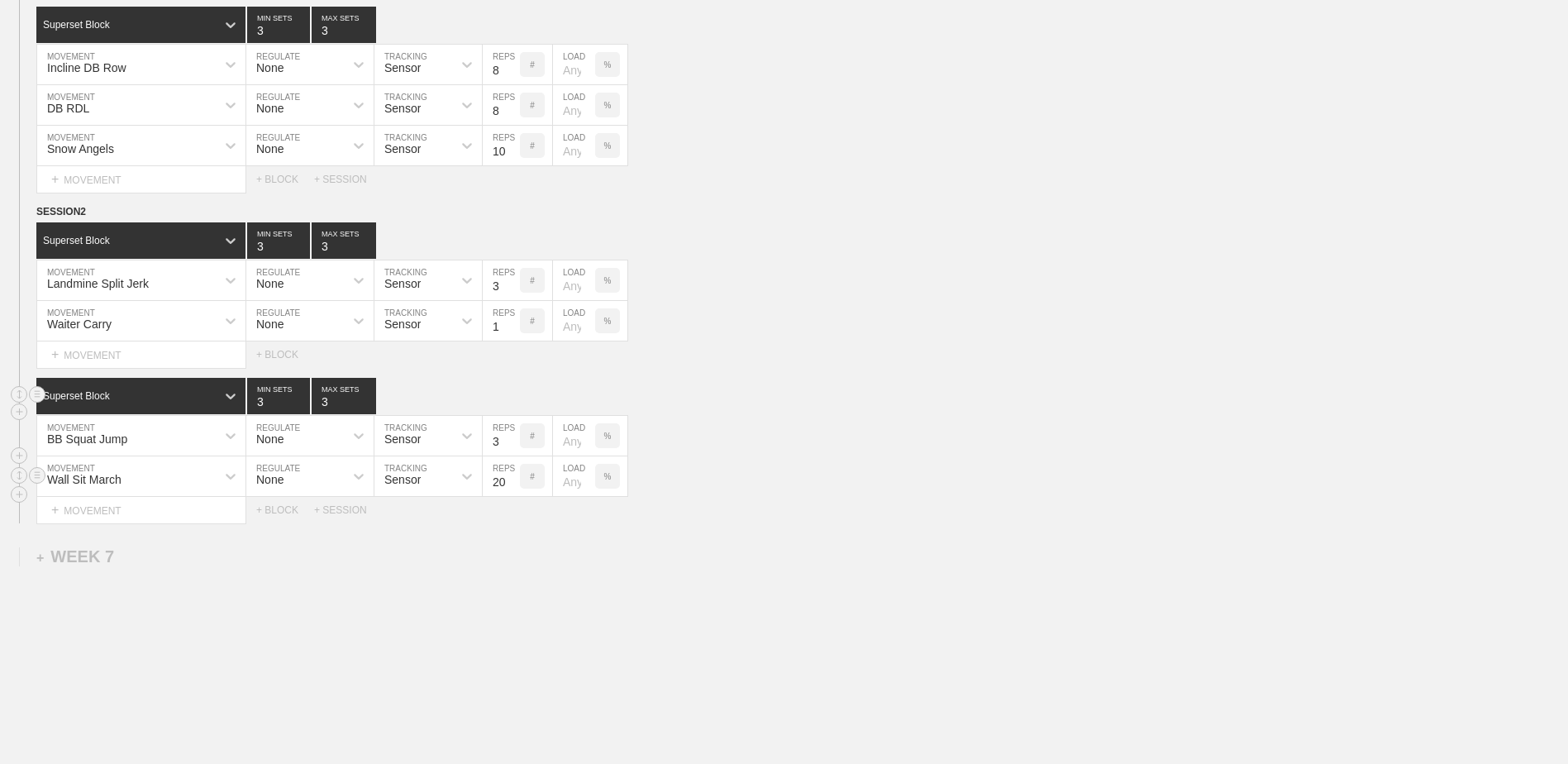
click at [513, 487] on input "20" at bounding box center [501, 475] width 37 height 40
click at [513, 487] on input "21" at bounding box center [501, 475] width 37 height 40
click at [513, 487] on input "22" at bounding box center [501, 475] width 37 height 40
click at [513, 487] on input "23" at bounding box center [501, 475] width 37 height 40
click at [513, 487] on input "24" at bounding box center [501, 475] width 37 height 40
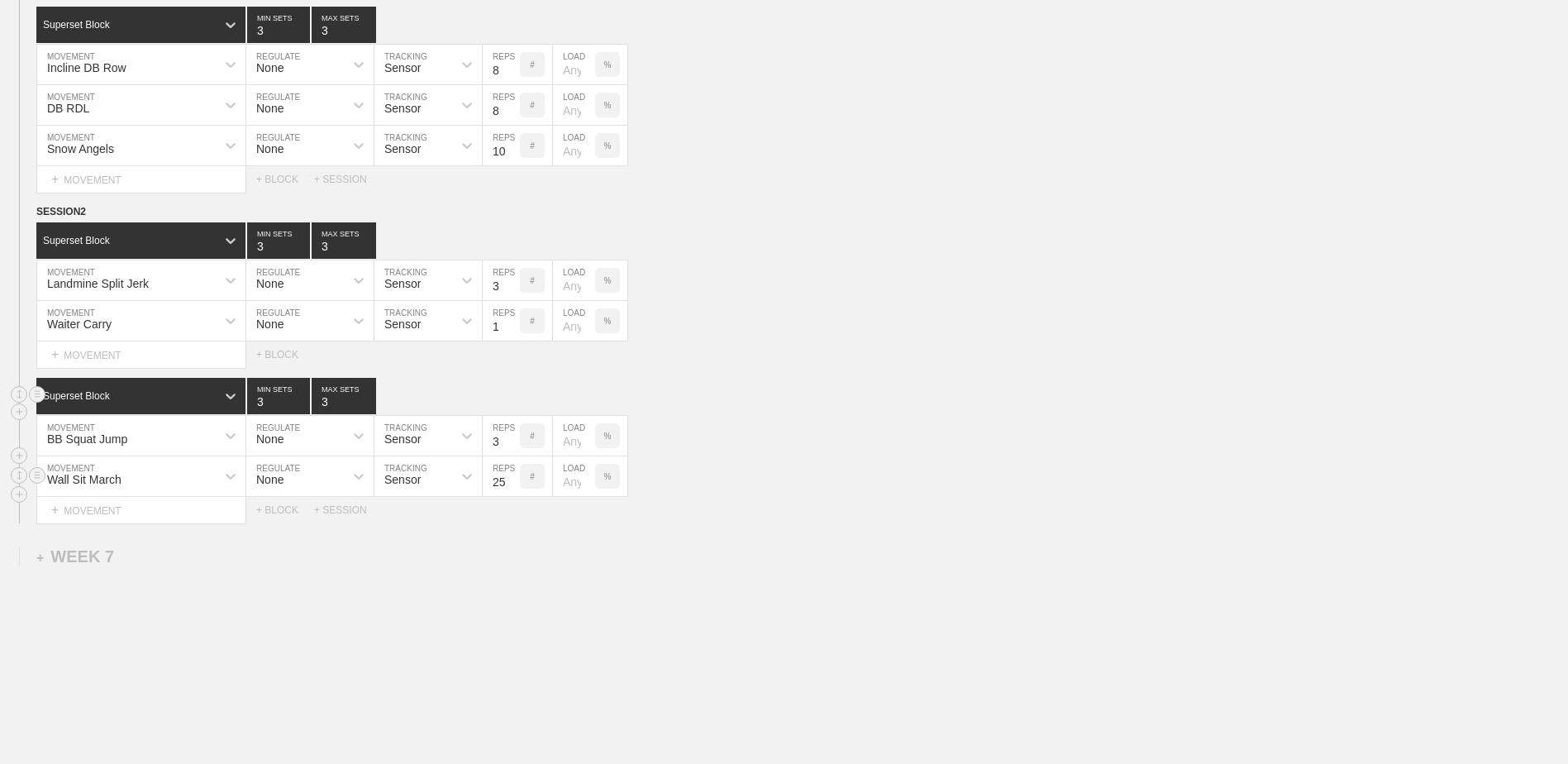
click at [513, 487] on input "25" at bounding box center [501, 475] width 37 height 40
click at [513, 487] on input "26" at bounding box center [501, 475] width 37 height 40
click at [513, 487] on input "27" at bounding box center [501, 475] width 37 height 40
click at [513, 487] on input "28" at bounding box center [501, 475] width 37 height 40
click at [513, 487] on input "29" at bounding box center [501, 475] width 37 height 40
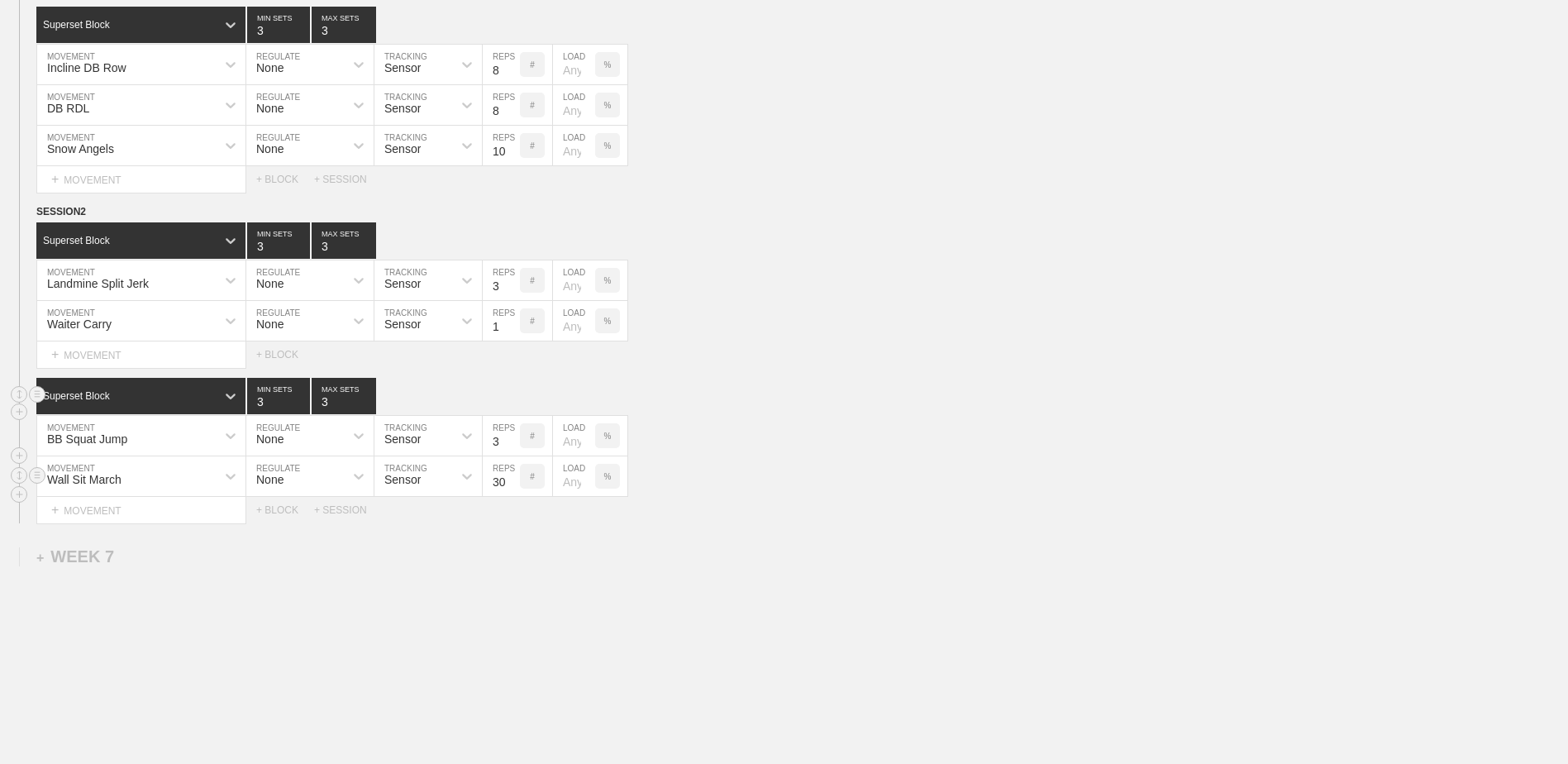
type input "30"
click at [513, 487] on input "30" at bounding box center [501, 475] width 37 height 40
click at [296, 512] on div "+ BLOCK" at bounding box center [285, 510] width 58 height 11
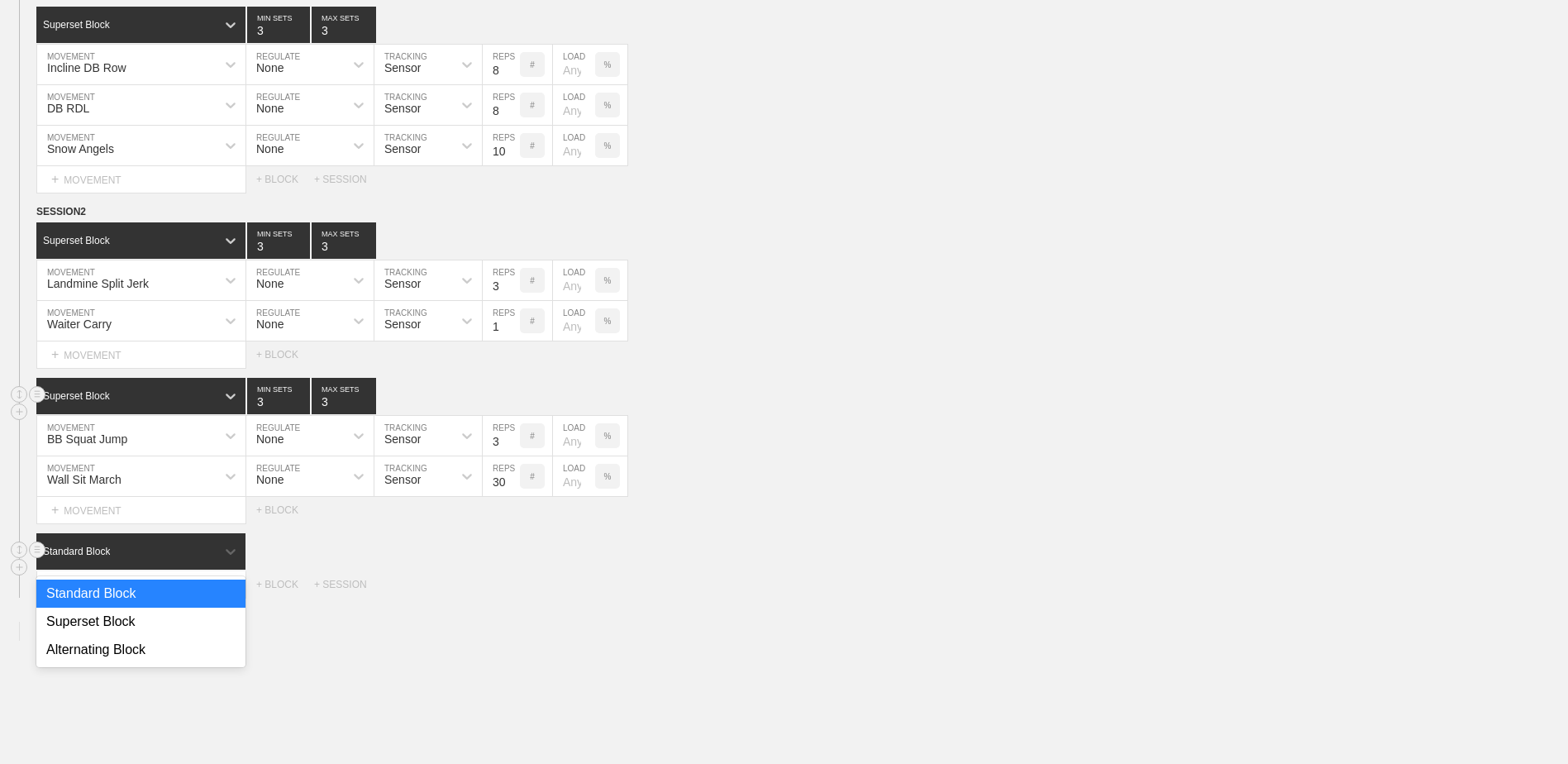
click at [189, 555] on div "Standard Block" at bounding box center [126, 551] width 180 height 15
click at [184, 627] on div "Superset Block" at bounding box center [141, 621] width 210 height 28
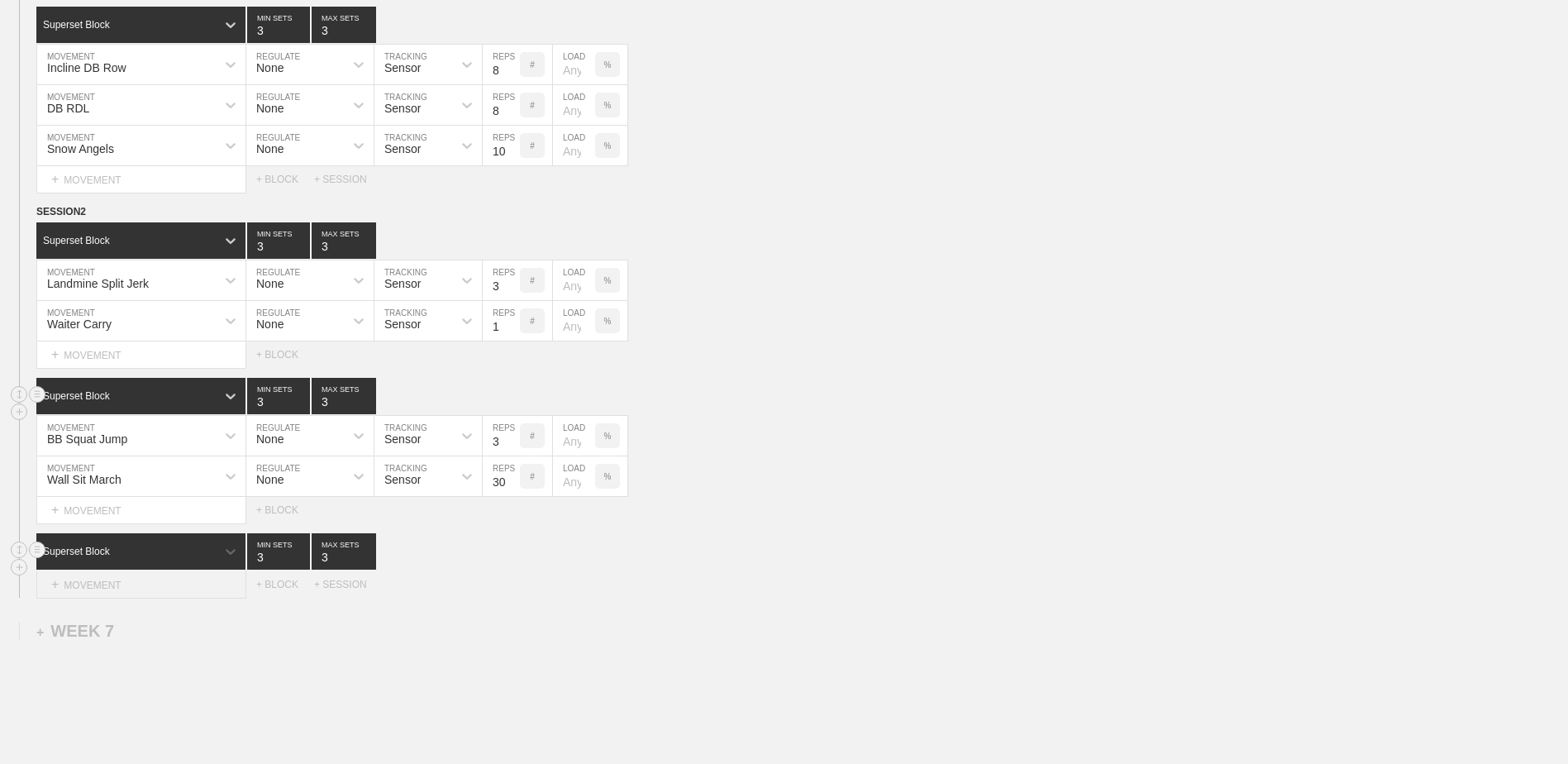
click at [185, 587] on div "+ MOVEMENT" at bounding box center [141, 584] width 210 height 27
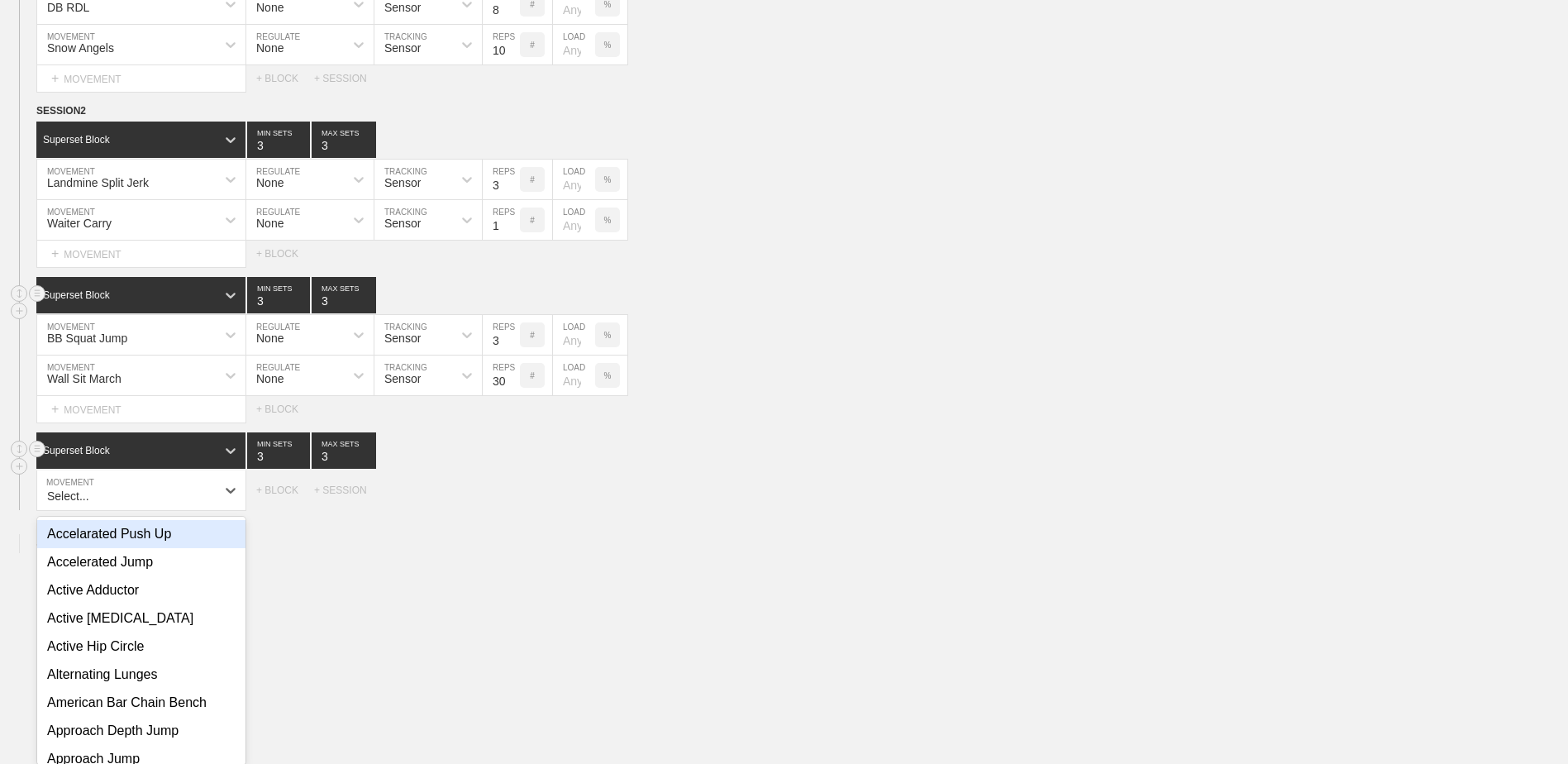
scroll to position [4676, 0]
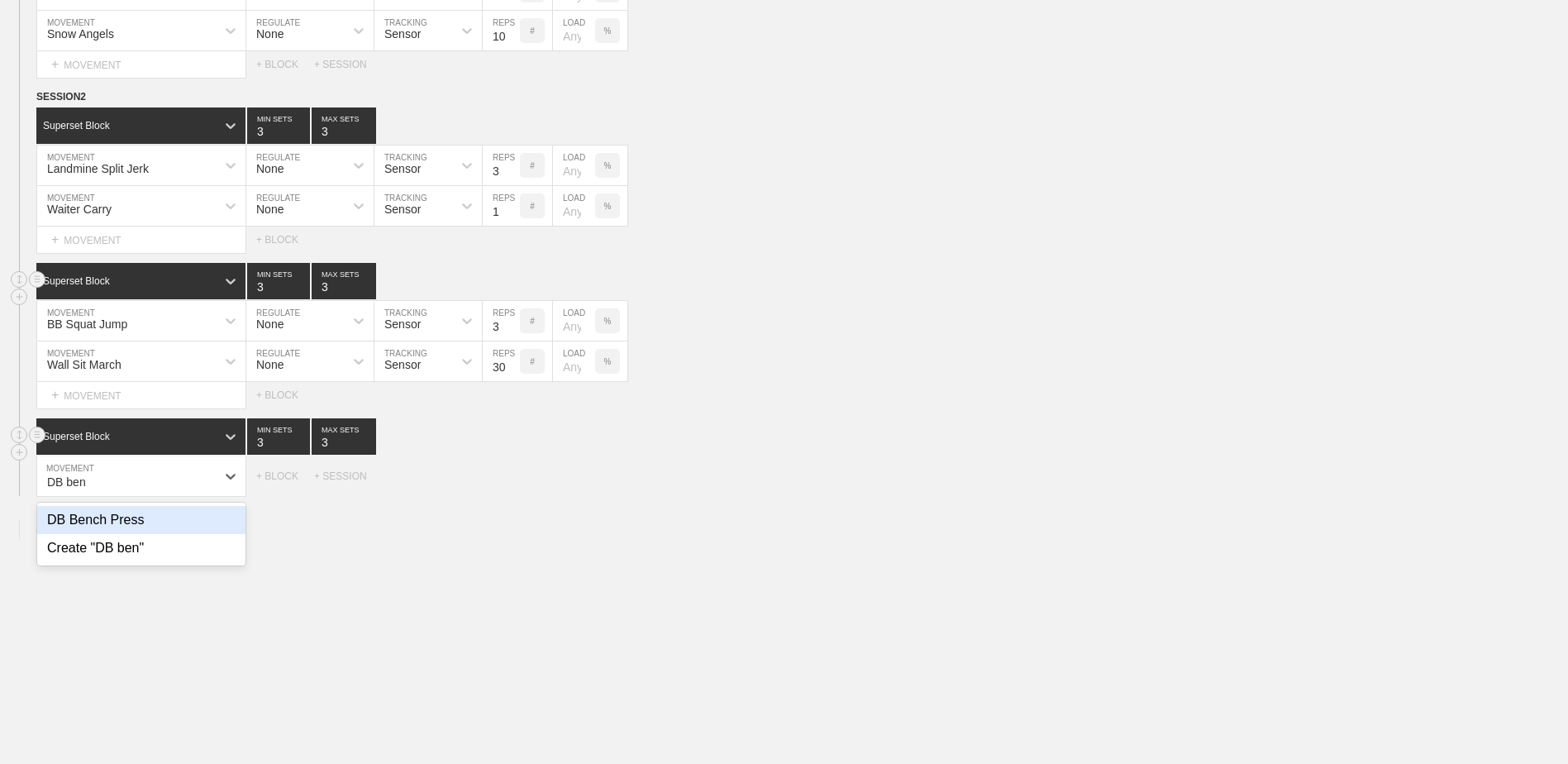
click at [138, 532] on div "DB Bench Press" at bounding box center [141, 520] width 209 height 28
type input "DB ben"
click at [176, 518] on div "+ MOVEMENT" at bounding box center [141, 510] width 210 height 27
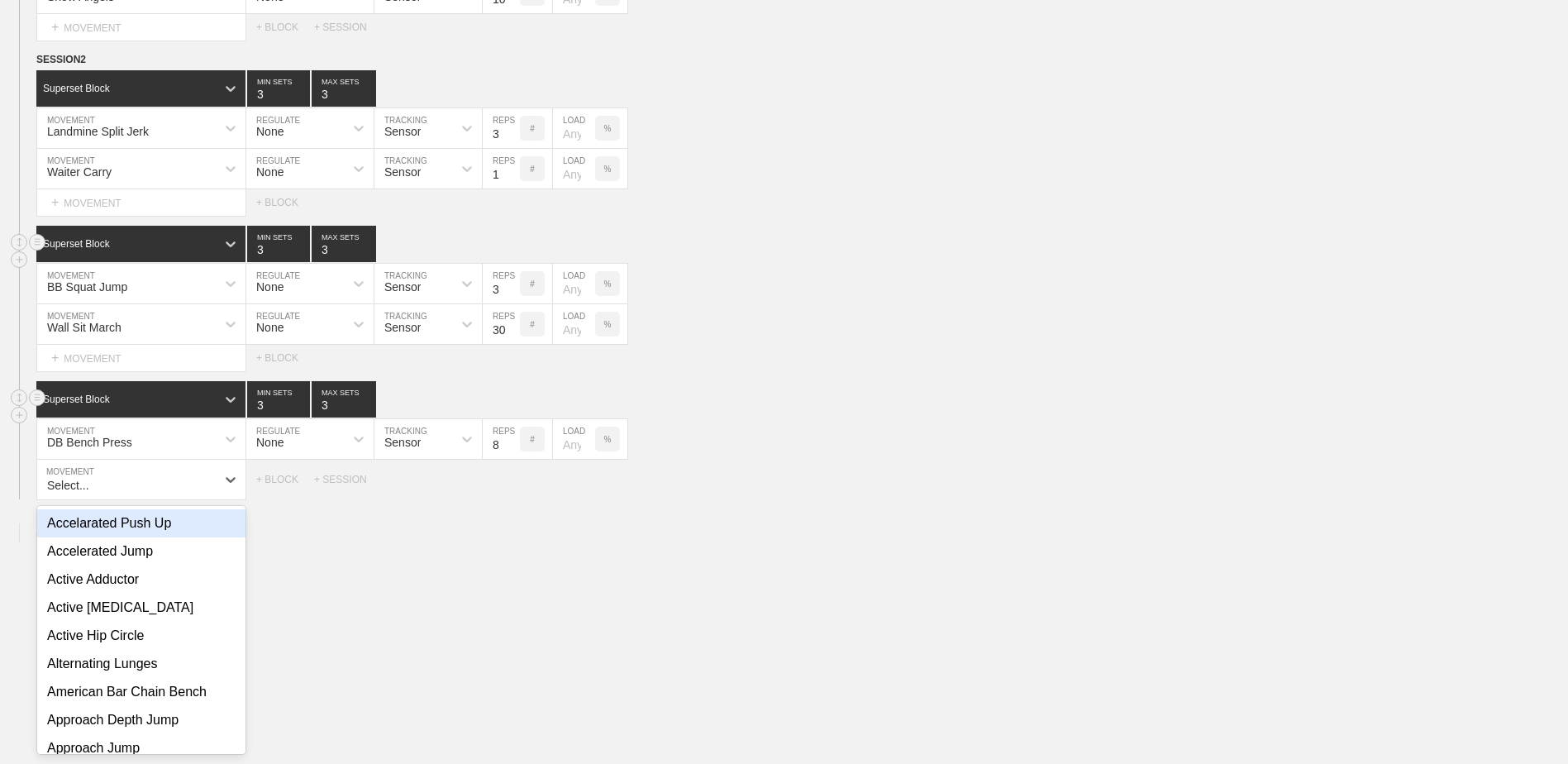
scroll to position [4717, 0]
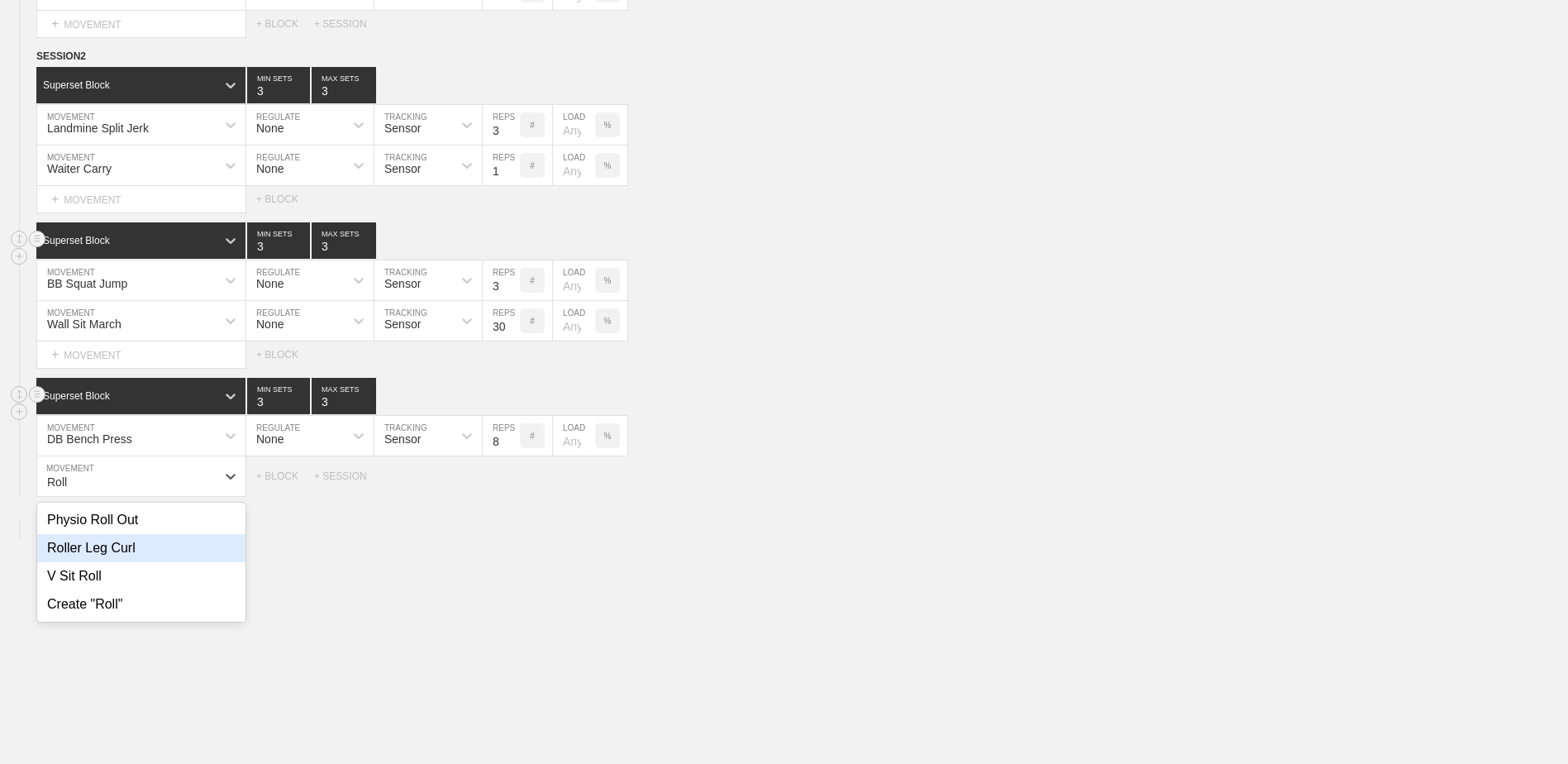
click at [180, 547] on div "Roller Leg Curl" at bounding box center [141, 548] width 209 height 28
type input "Roll"
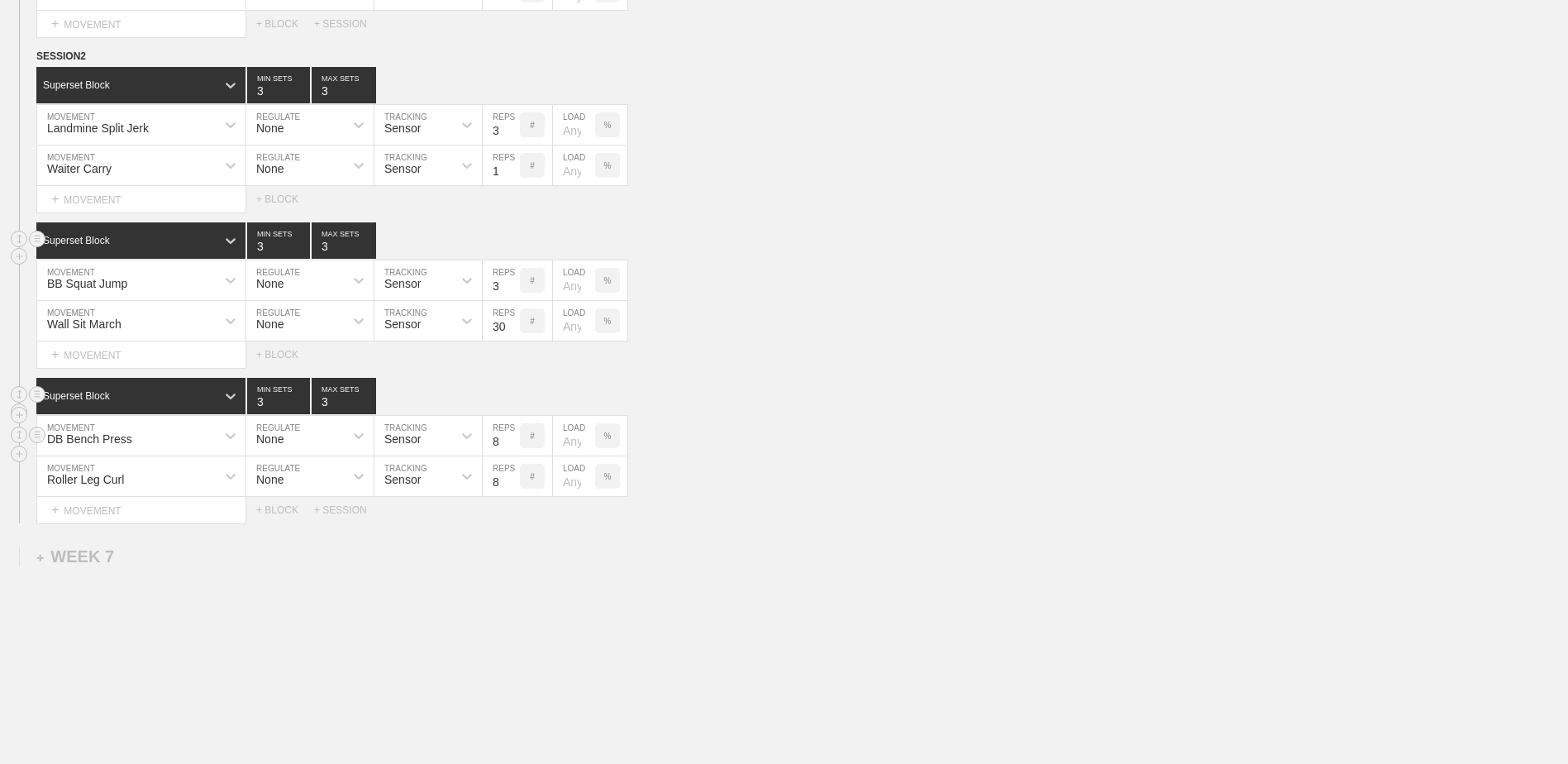
click at [150, 437] on div "DB Bench Press" at bounding box center [126, 436] width 179 height 28
type input "DB Inclin"
click at [105, 489] on div "DB Incline Bench Press" at bounding box center [141, 480] width 209 height 28
click at [171, 509] on div "+ MOVEMENT" at bounding box center [141, 510] width 210 height 27
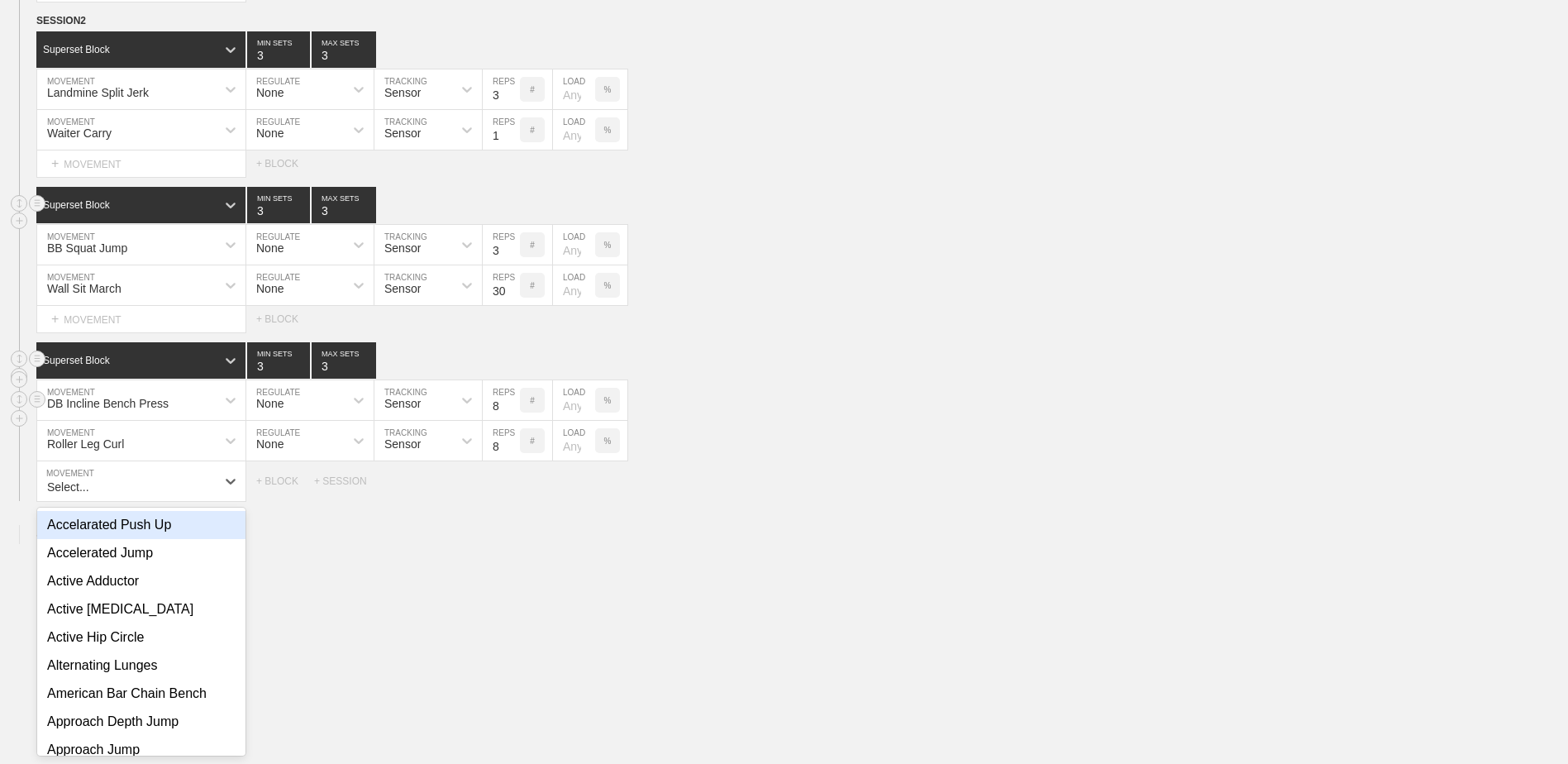
scroll to position [4757, 0]
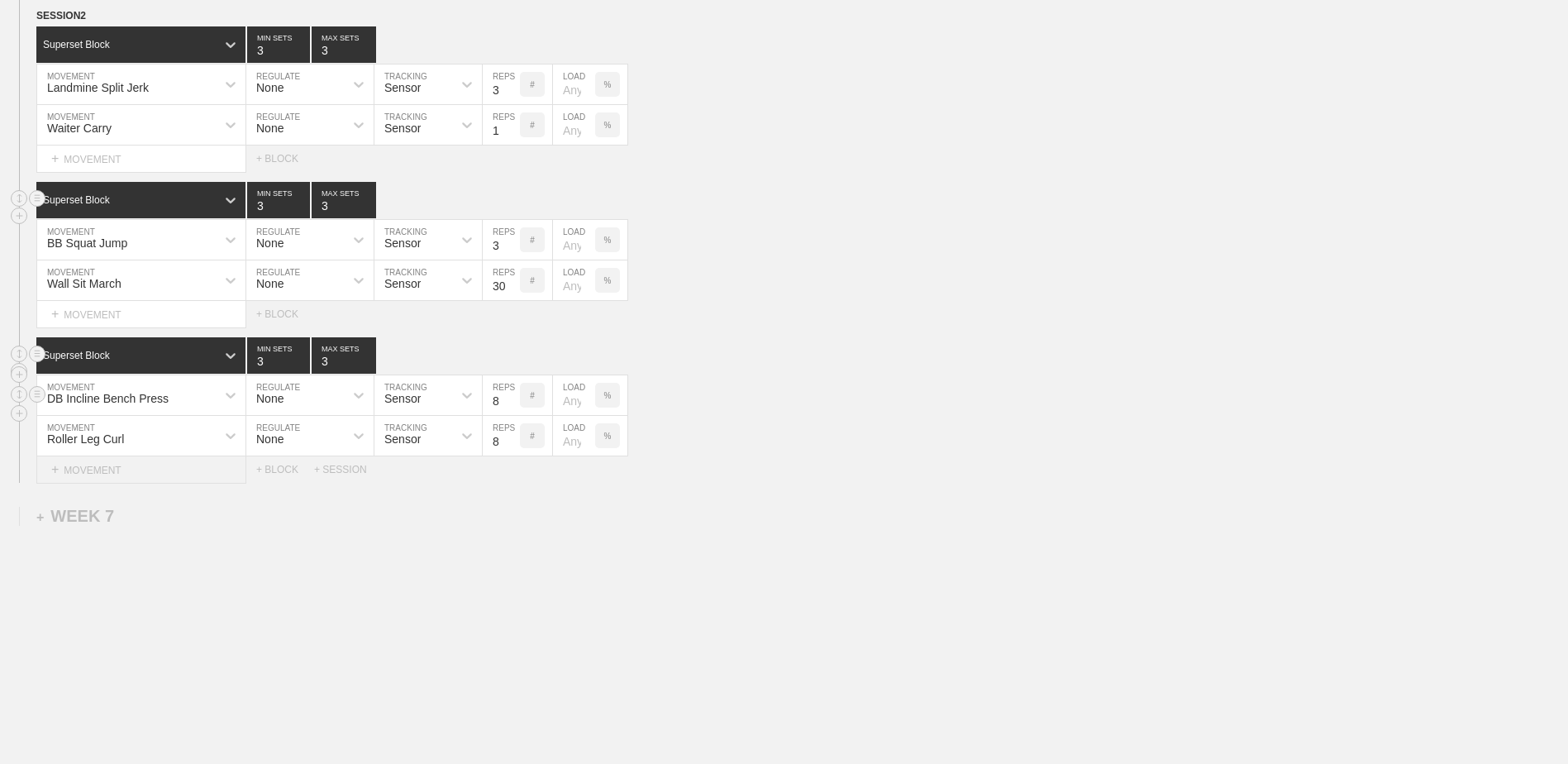
click at [179, 466] on div "+ MOVEMENT" at bounding box center [141, 469] width 210 height 27
click at [178, 529] on div "Side Plank" at bounding box center [141, 520] width 209 height 28
type input "Side Plank"
click at [512, 485] on input "9" at bounding box center [501, 475] width 37 height 40
click at [512, 485] on input "10" at bounding box center [501, 475] width 37 height 40
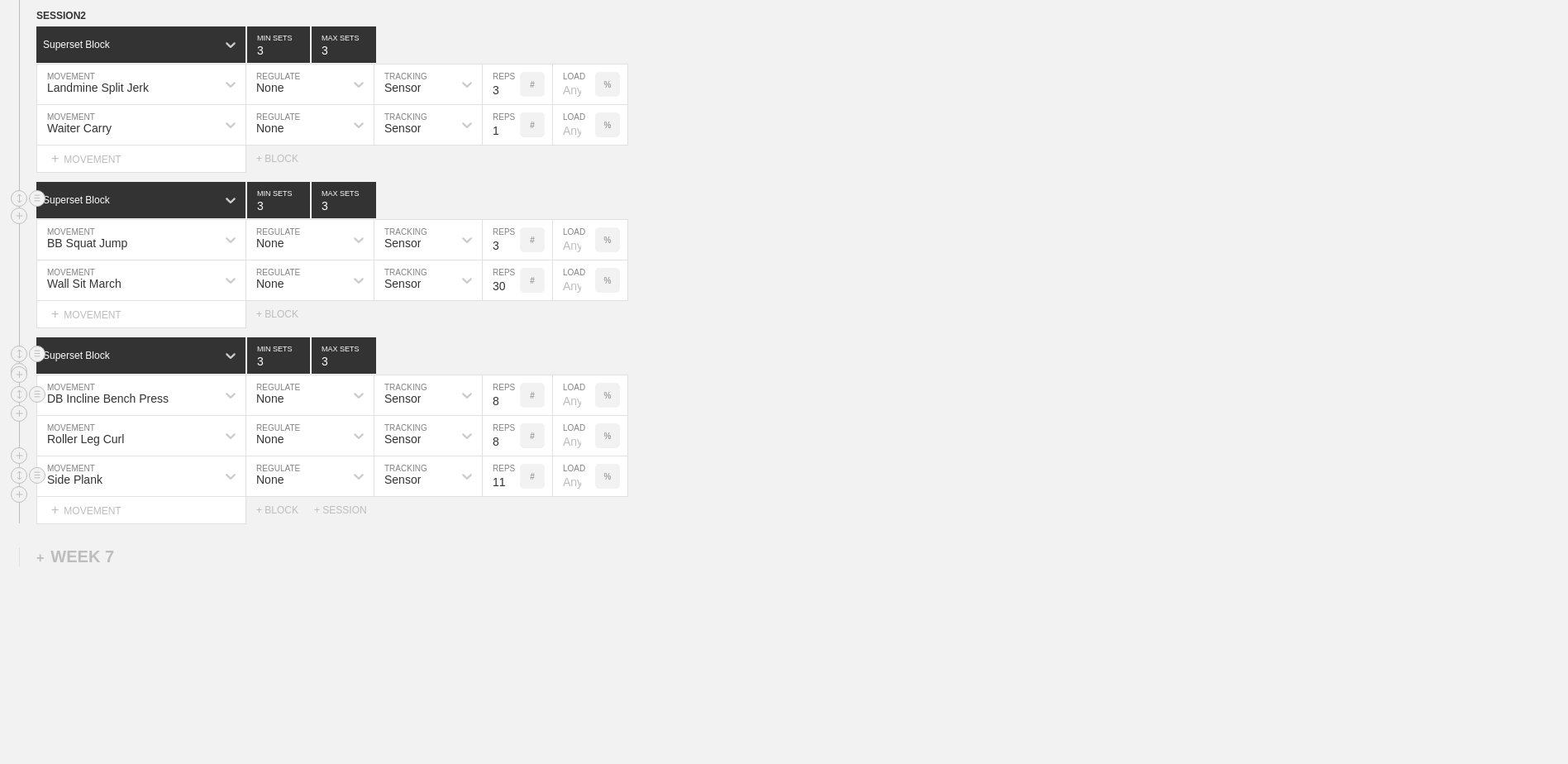
click at [512, 485] on input "11" at bounding box center [501, 475] width 37 height 40
click at [512, 485] on input "12" at bounding box center [501, 475] width 37 height 40
click at [512, 485] on input "13" at bounding box center [501, 475] width 37 height 40
click at [512, 485] on input "14" at bounding box center [501, 475] width 37 height 40
click at [512, 485] on input "15" at bounding box center [501, 475] width 37 height 40
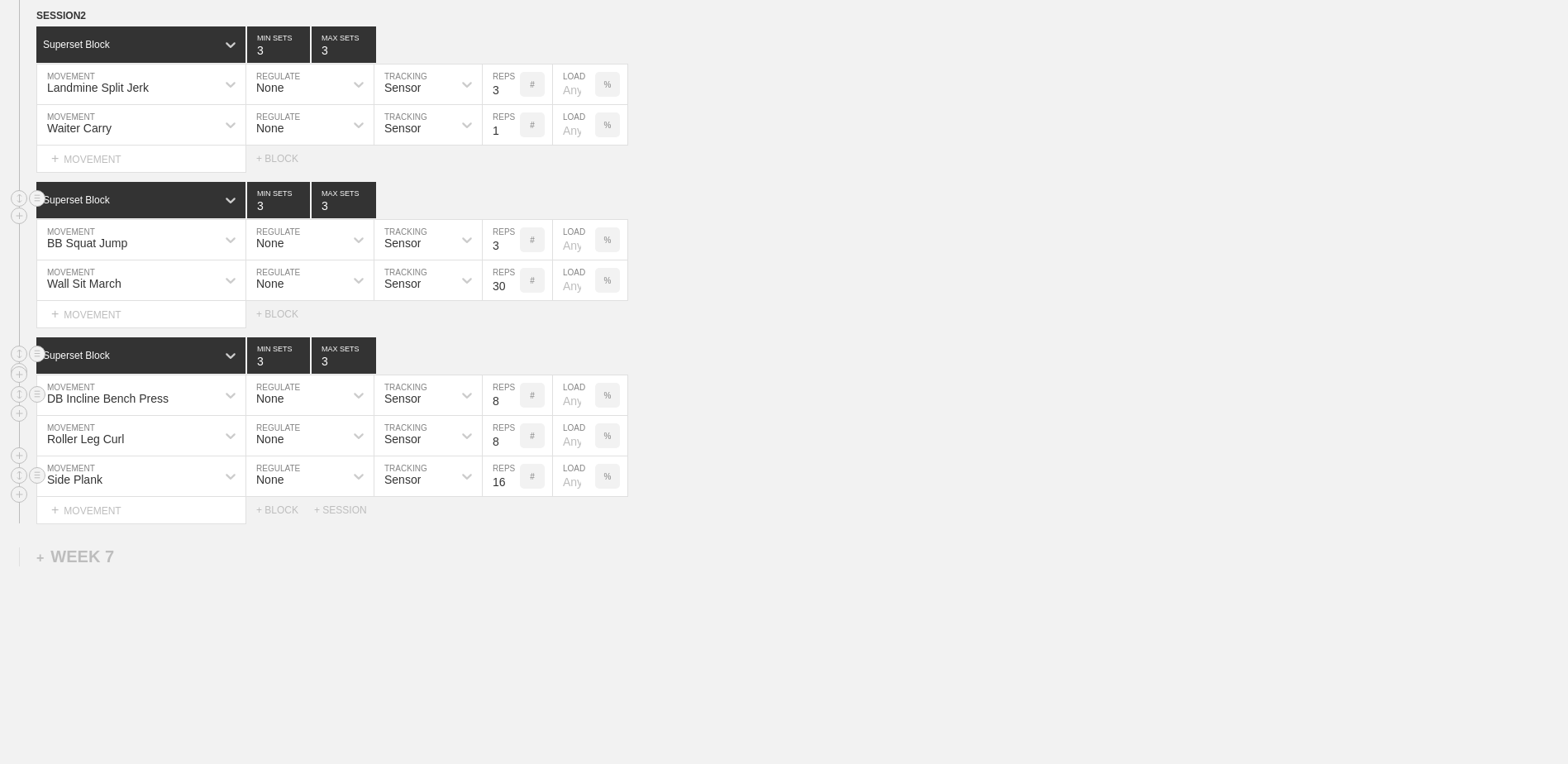
click at [512, 485] on input "16" at bounding box center [501, 475] width 37 height 40
click at [512, 485] on input "17" at bounding box center [501, 475] width 37 height 40
click at [512, 485] on input "18" at bounding box center [501, 475] width 37 height 40
click at [512, 485] on input "19" at bounding box center [501, 475] width 37 height 40
click at [512, 485] on input "20" at bounding box center [501, 475] width 37 height 40
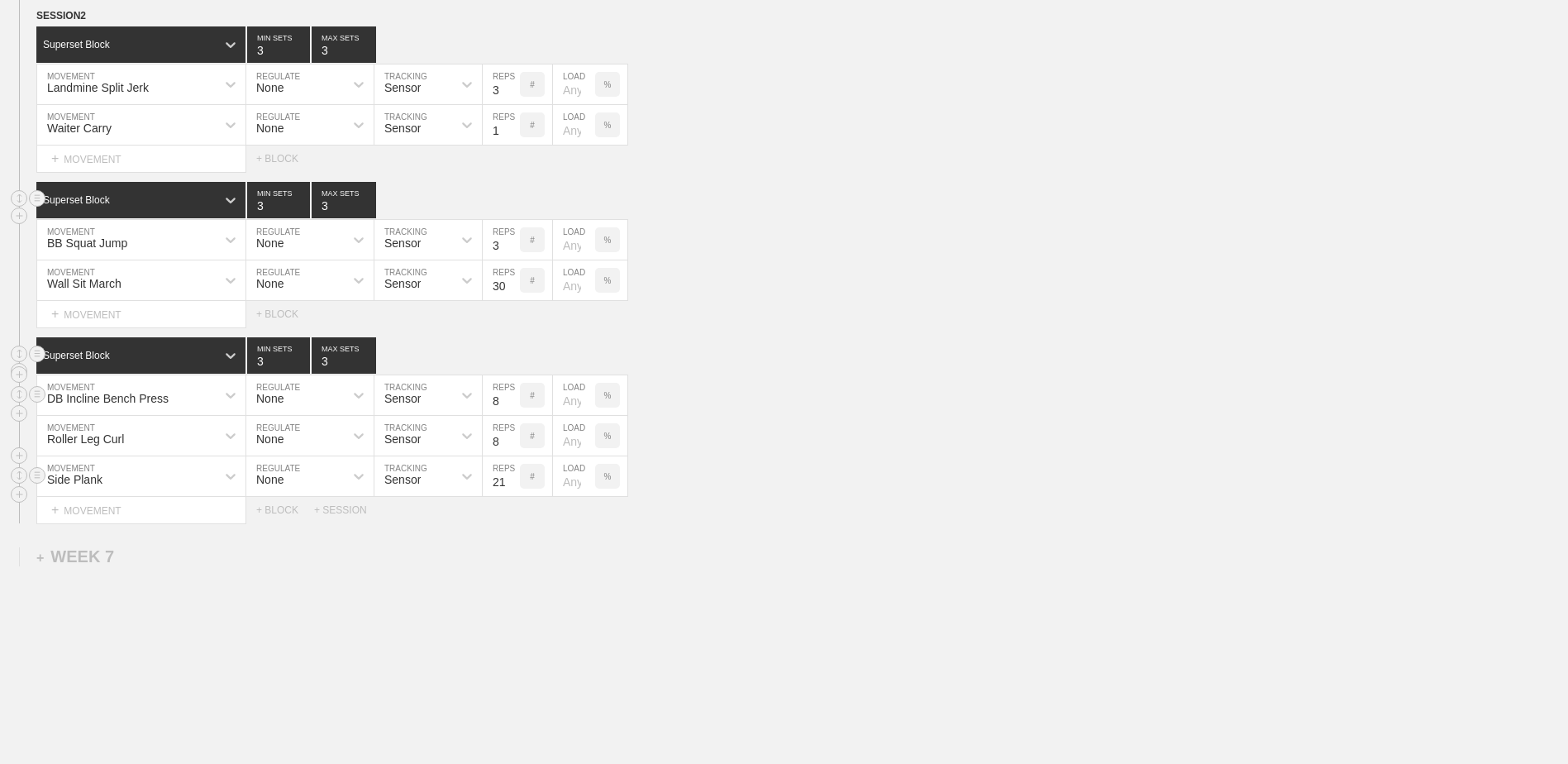
click at [512, 485] on input "21" at bounding box center [501, 475] width 37 height 40
type input "20"
click at [512, 495] on input "20" at bounding box center [501, 475] width 37 height 40
